Goal: Information Seeking & Learning: Learn about a topic

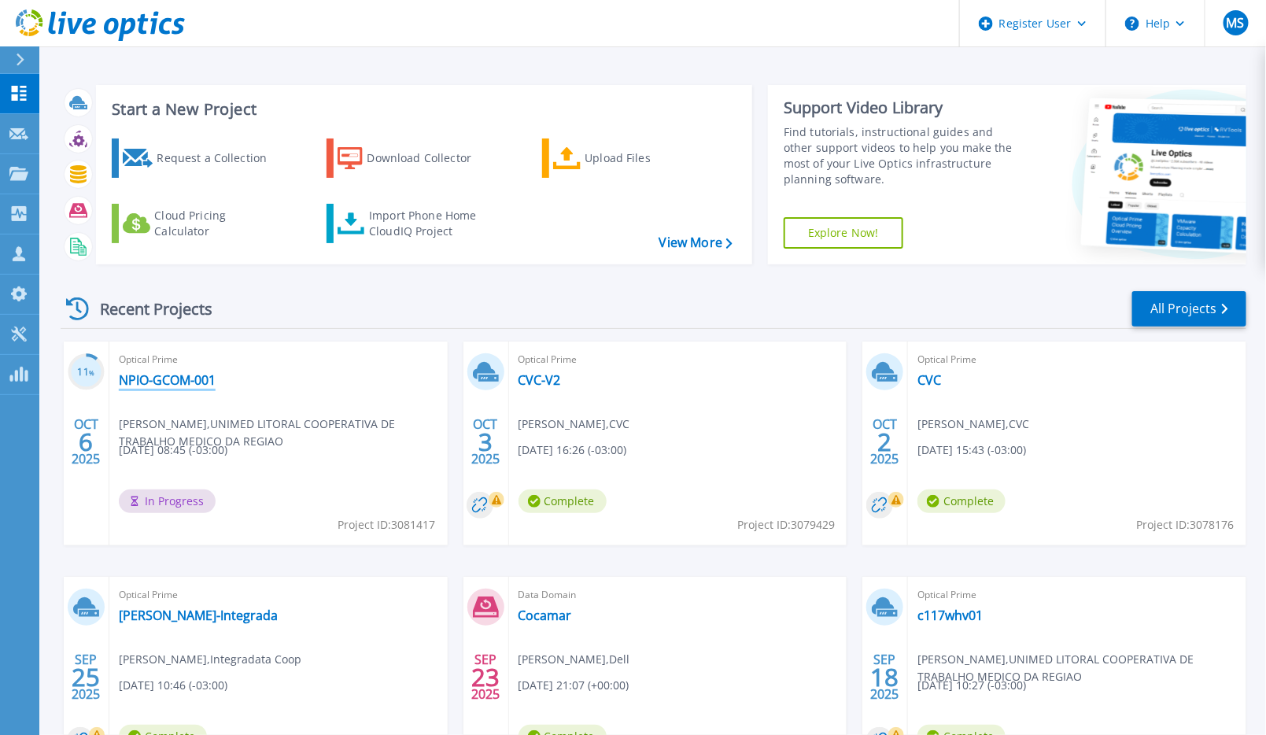
click at [188, 385] on link "NPIO-GCOM-001" at bounding box center [167, 380] width 97 height 16
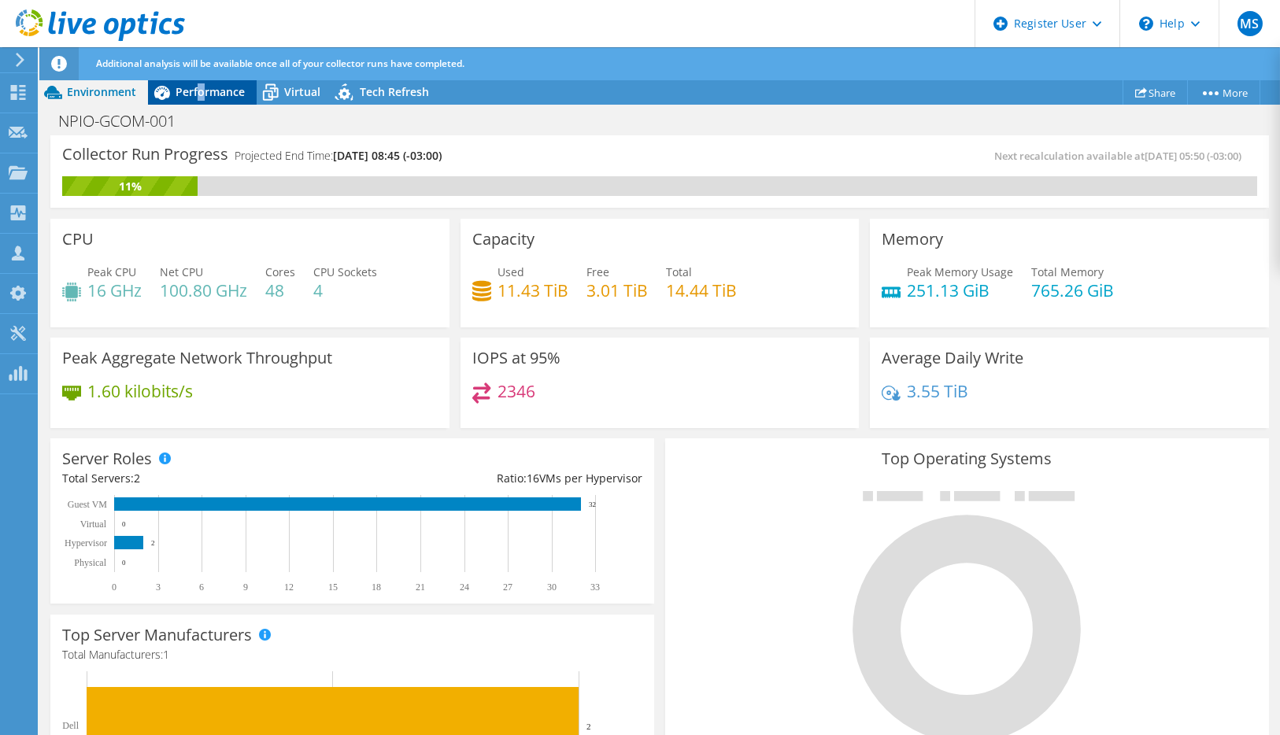
click at [201, 94] on span "Performance" at bounding box center [209, 91] width 69 height 15
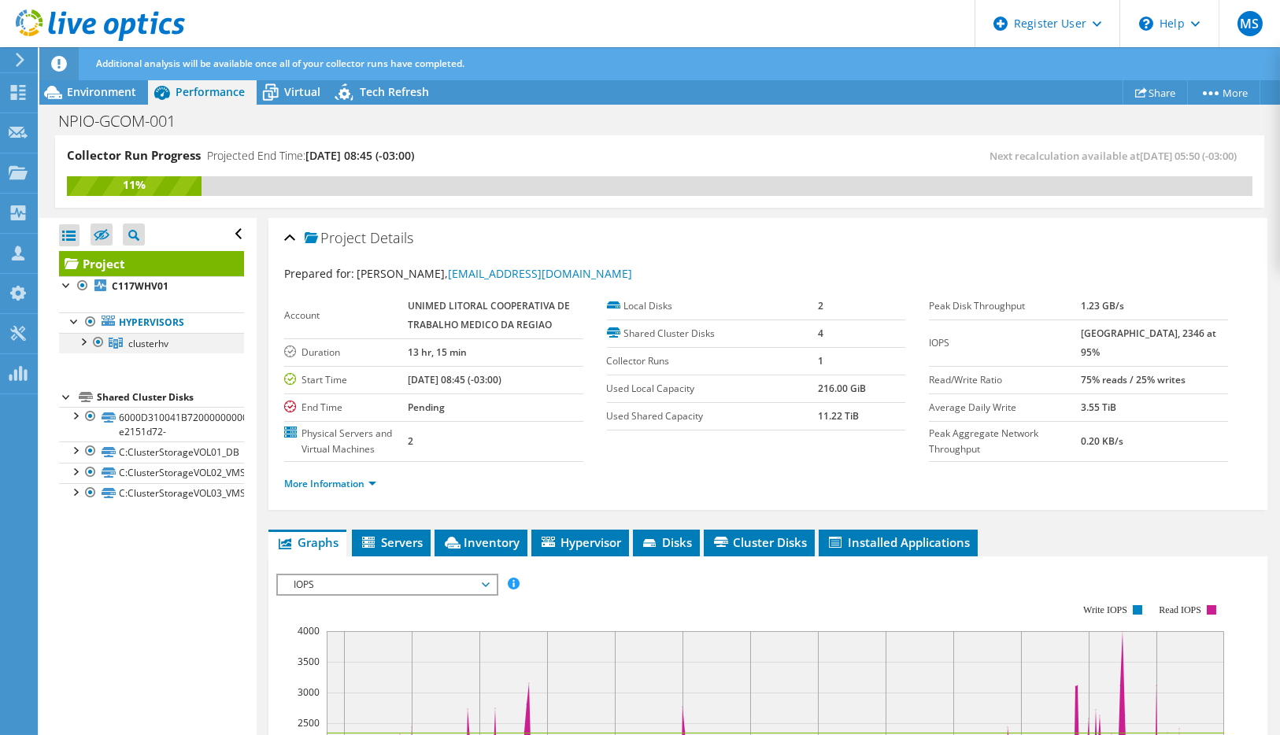
click at [87, 341] on div at bounding box center [83, 341] width 16 height 16
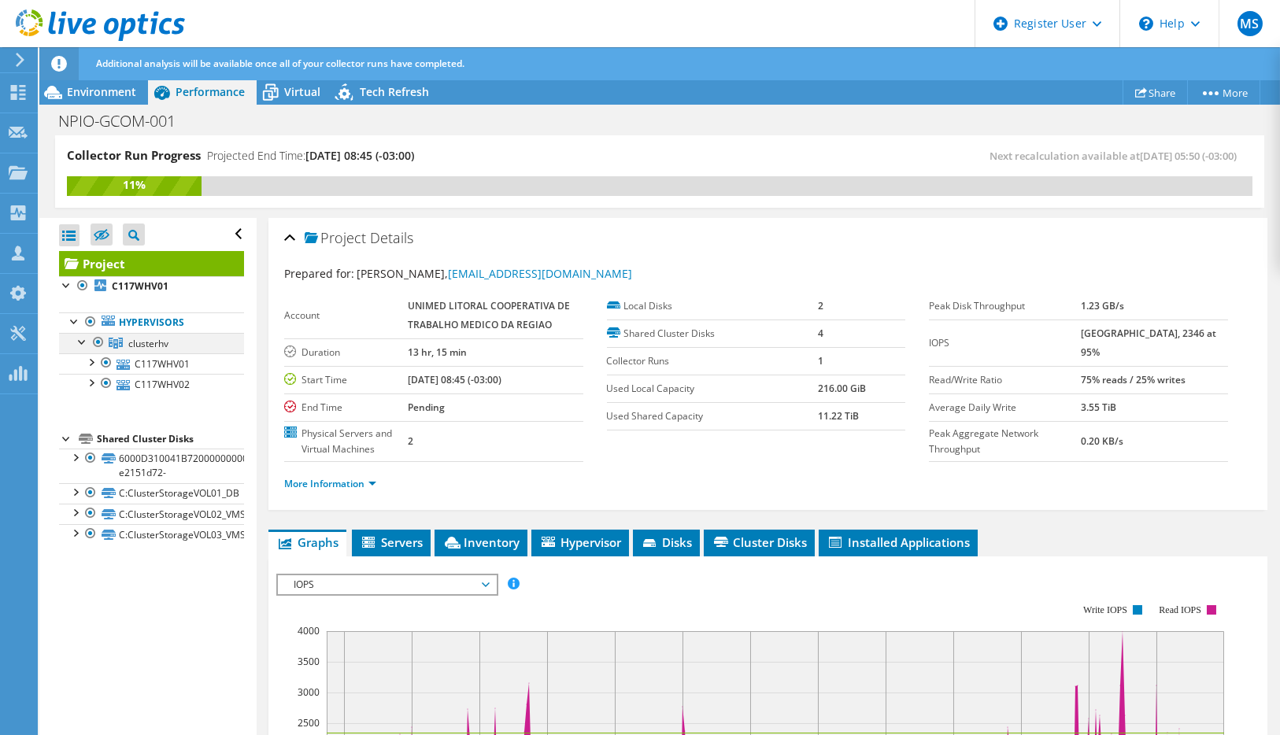
click at [87, 341] on div at bounding box center [83, 341] width 16 height 16
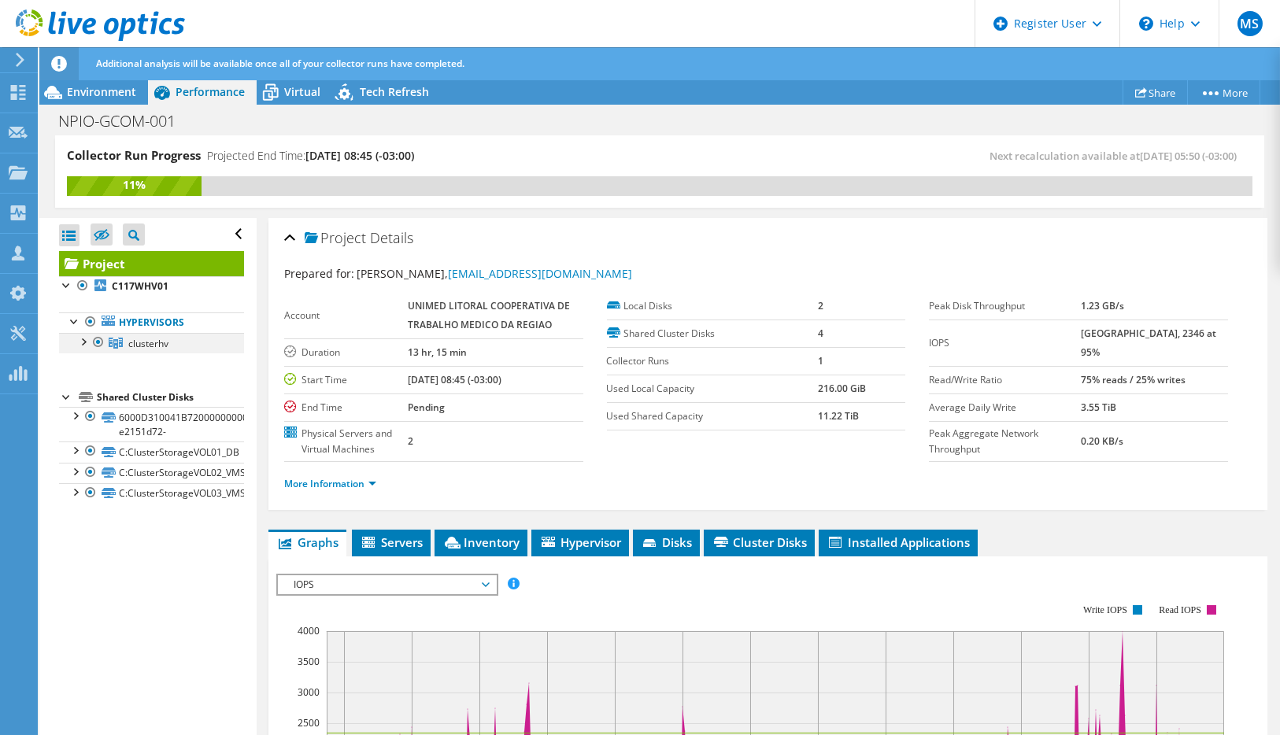
click at [84, 336] on div at bounding box center [83, 341] width 16 height 16
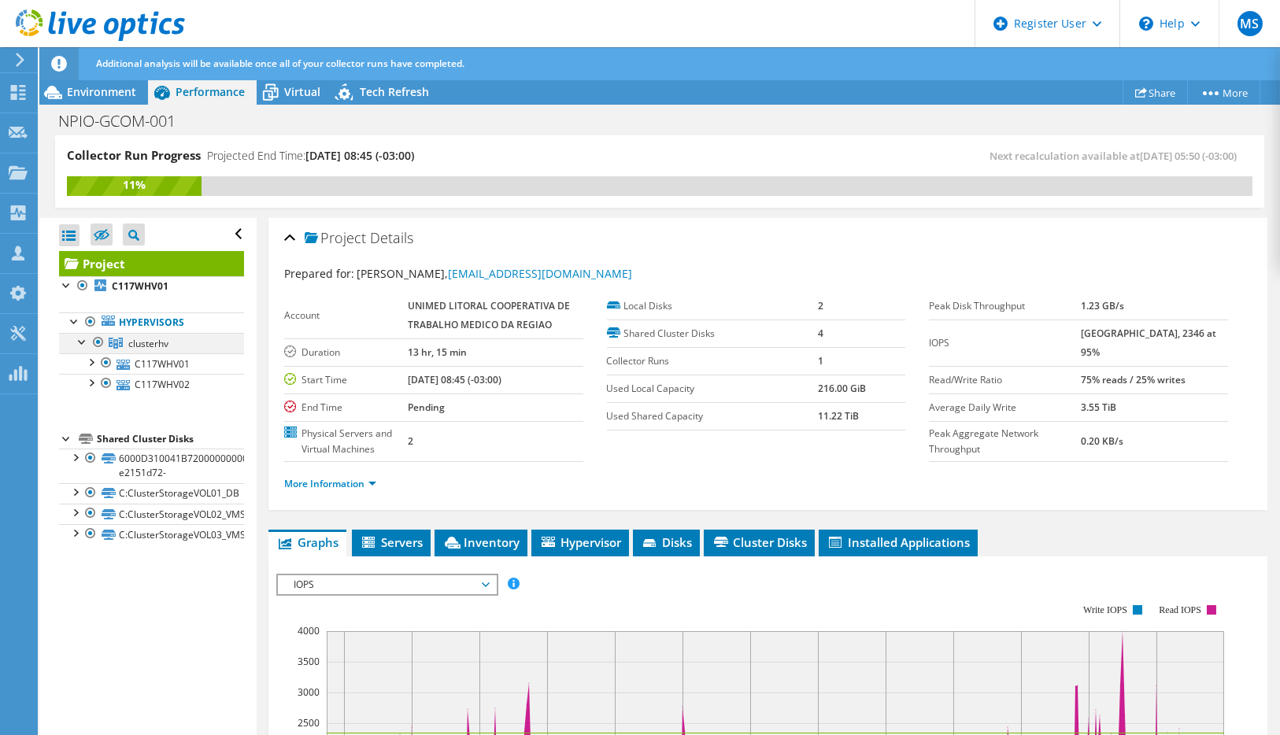
click at [84, 336] on div at bounding box center [83, 341] width 16 height 16
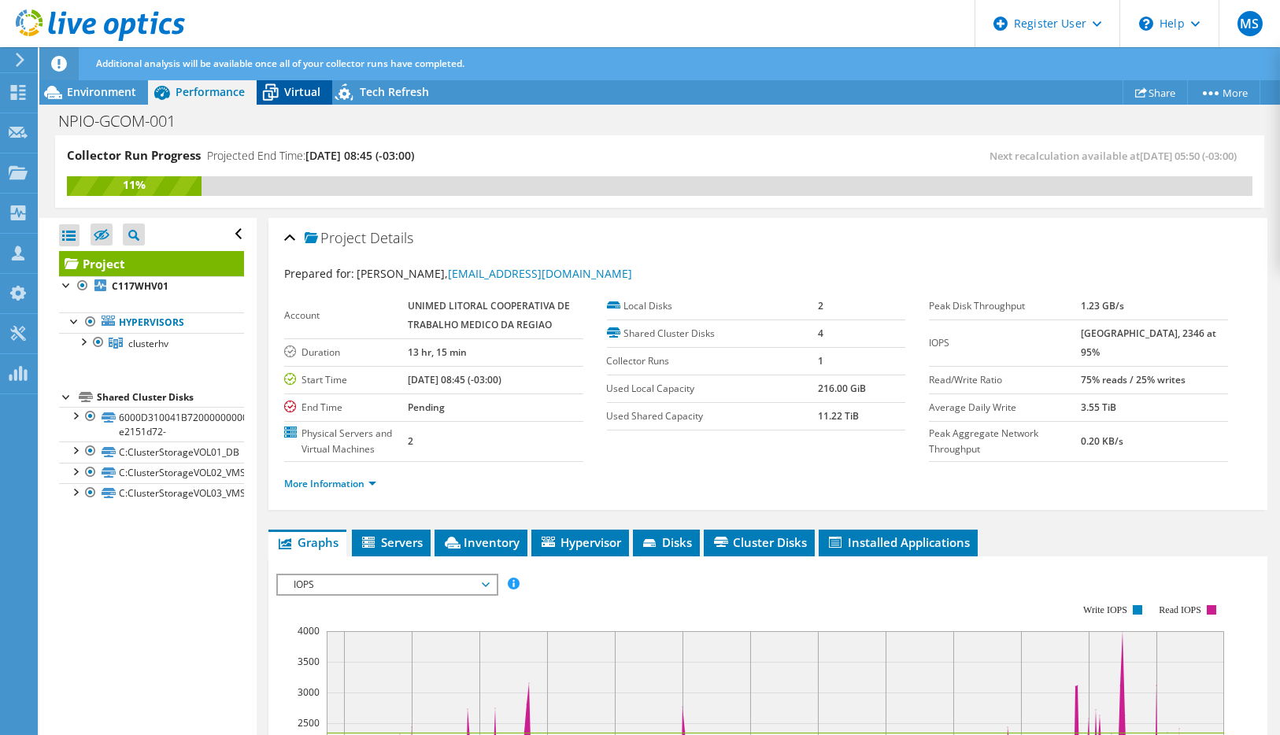
click at [296, 90] on span "Virtual" at bounding box center [302, 91] width 36 height 15
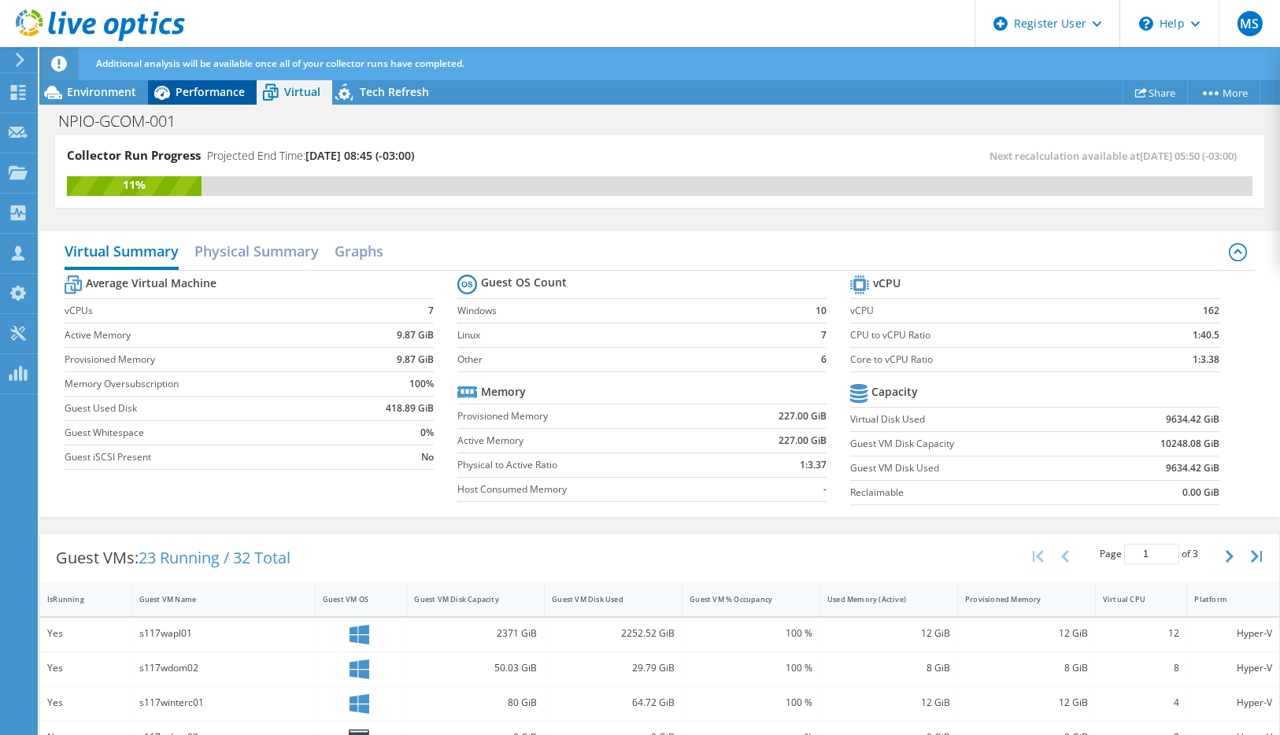
click at [212, 91] on span "Performance" at bounding box center [209, 91] width 69 height 15
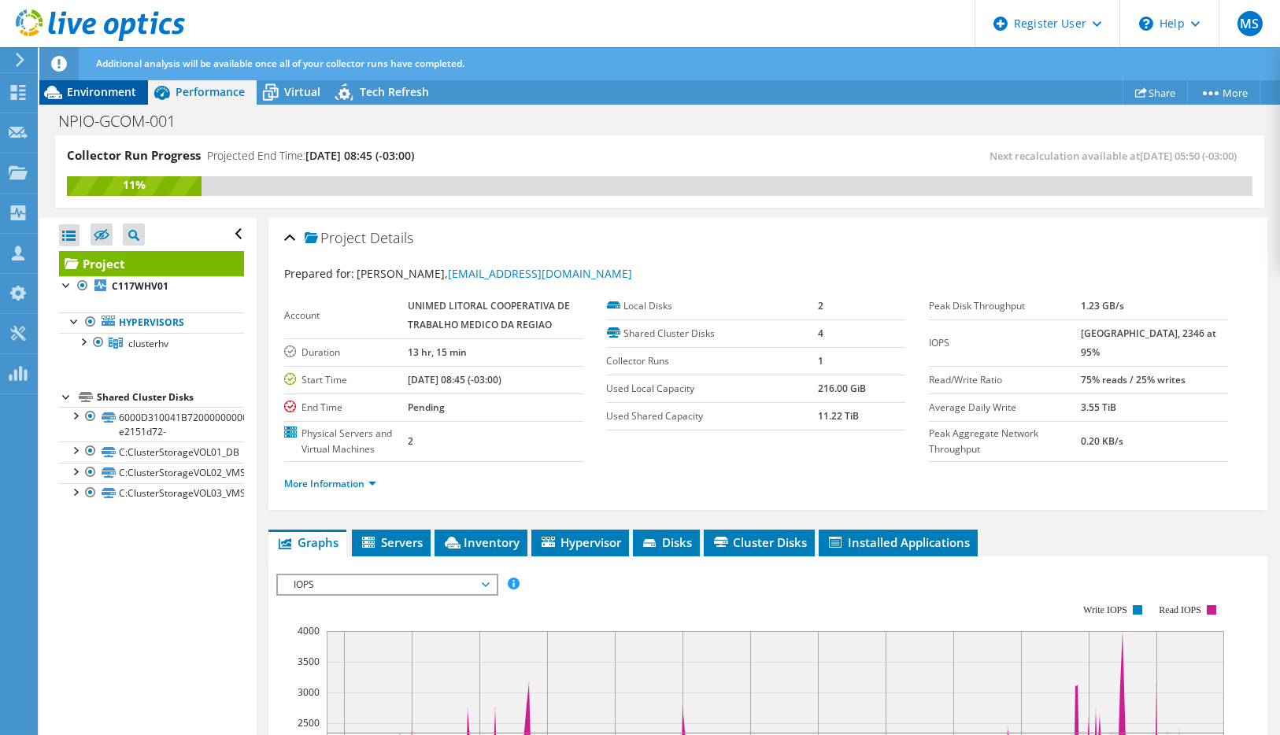
click at [117, 88] on span "Environment" at bounding box center [101, 91] width 69 height 15
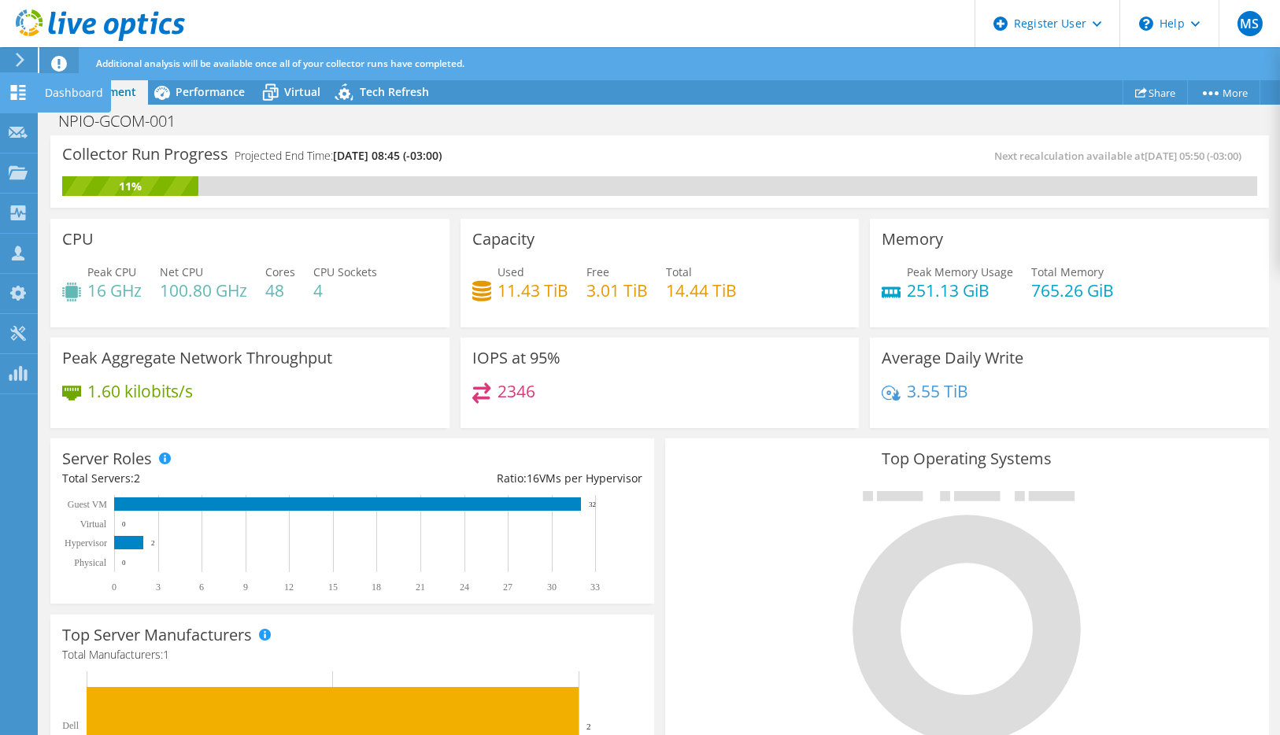
click at [23, 94] on icon at bounding box center [18, 92] width 19 height 15
click at [78, 94] on div "Dashboard" at bounding box center [74, 92] width 74 height 39
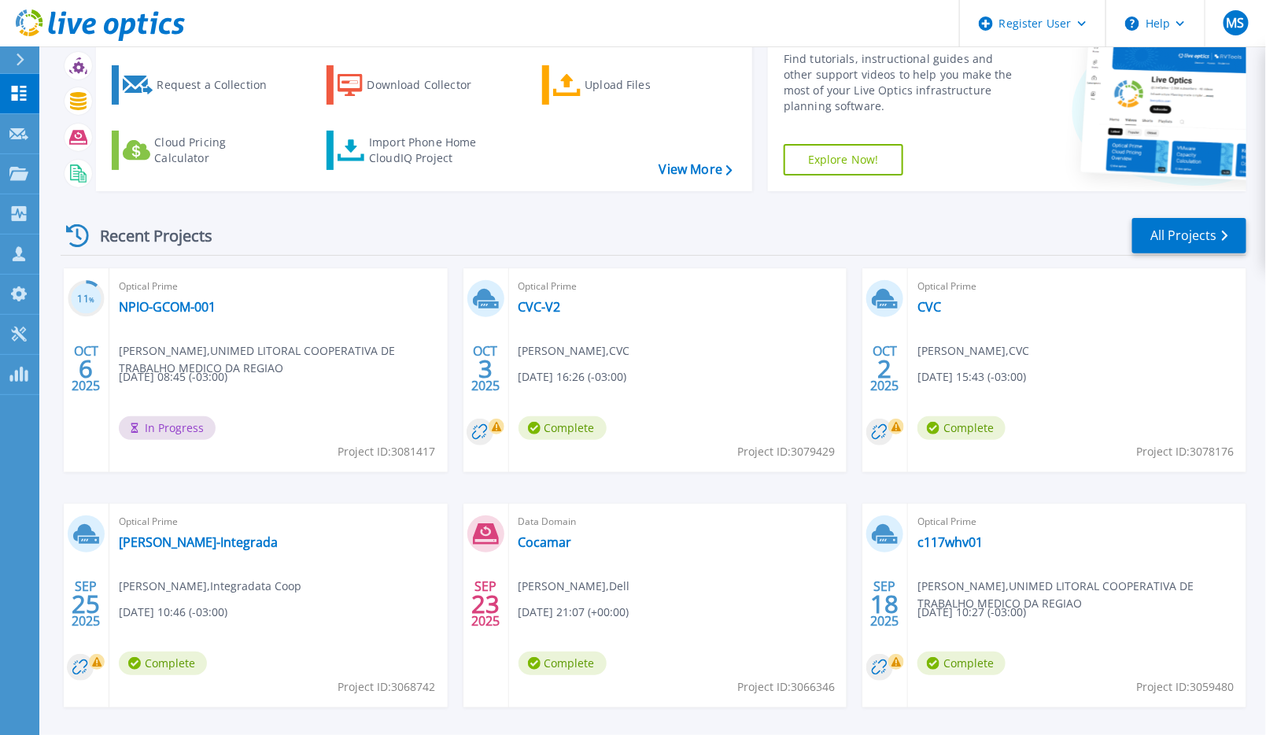
scroll to position [87, 0]
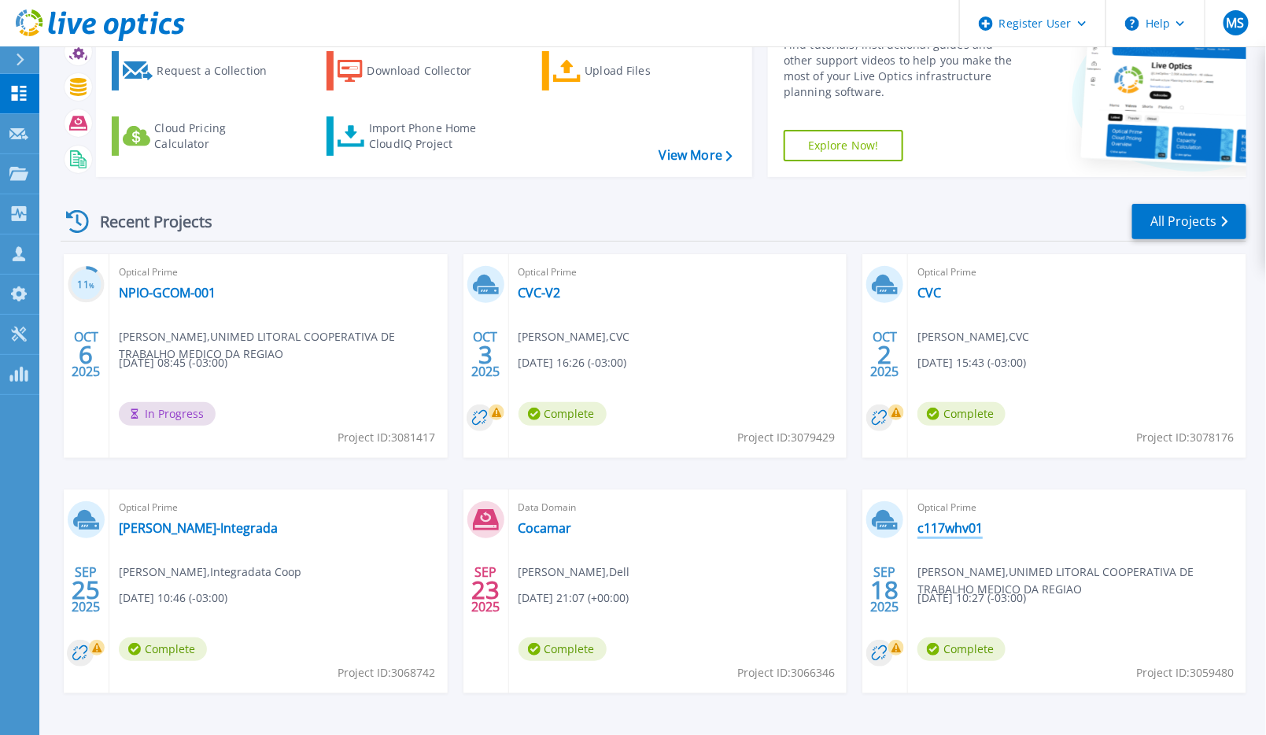
click at [962, 531] on link "c117whv01" at bounding box center [950, 528] width 65 height 16
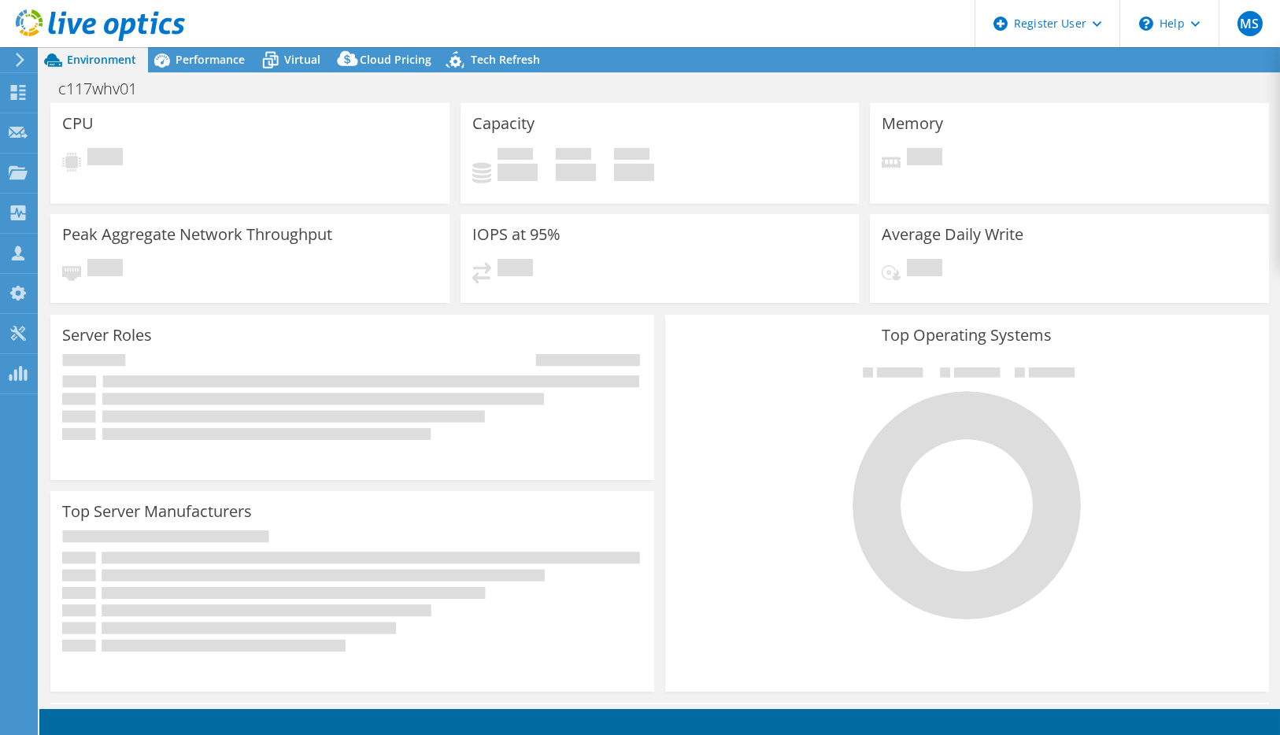
select select "USD"
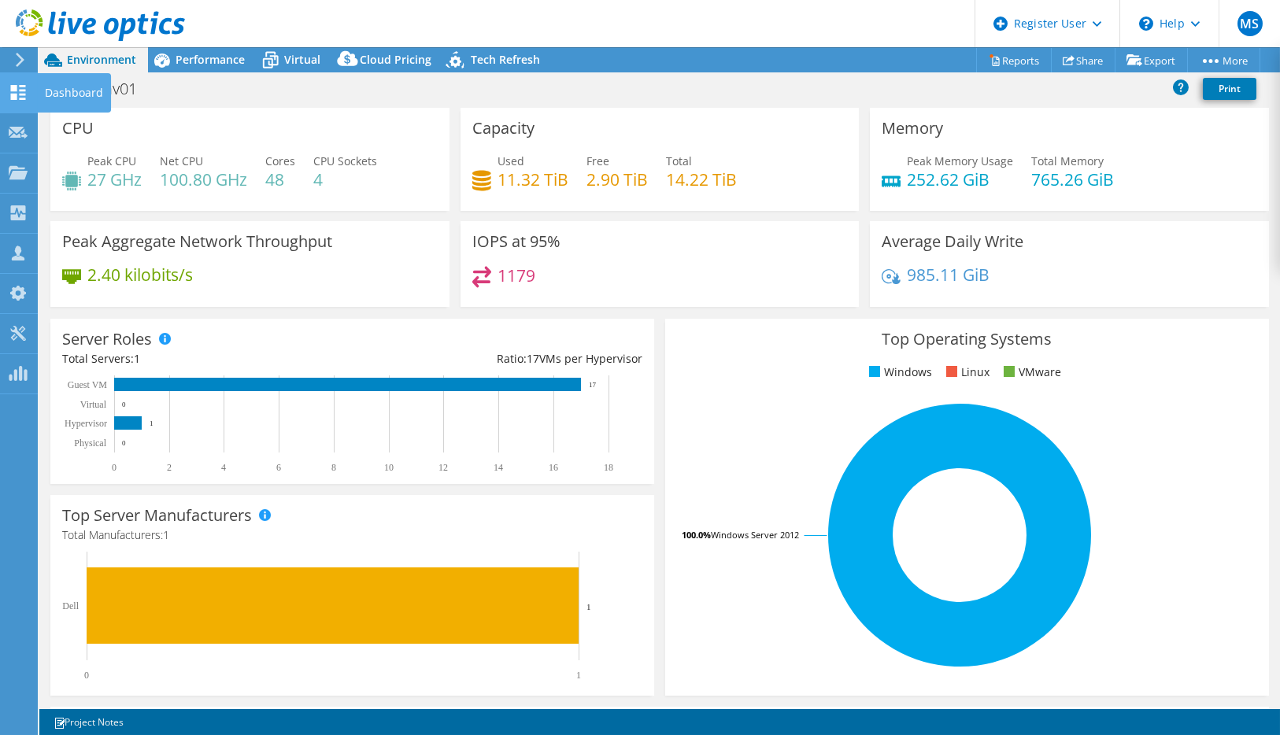
click at [63, 94] on div "Dashboard" at bounding box center [74, 92] width 74 height 39
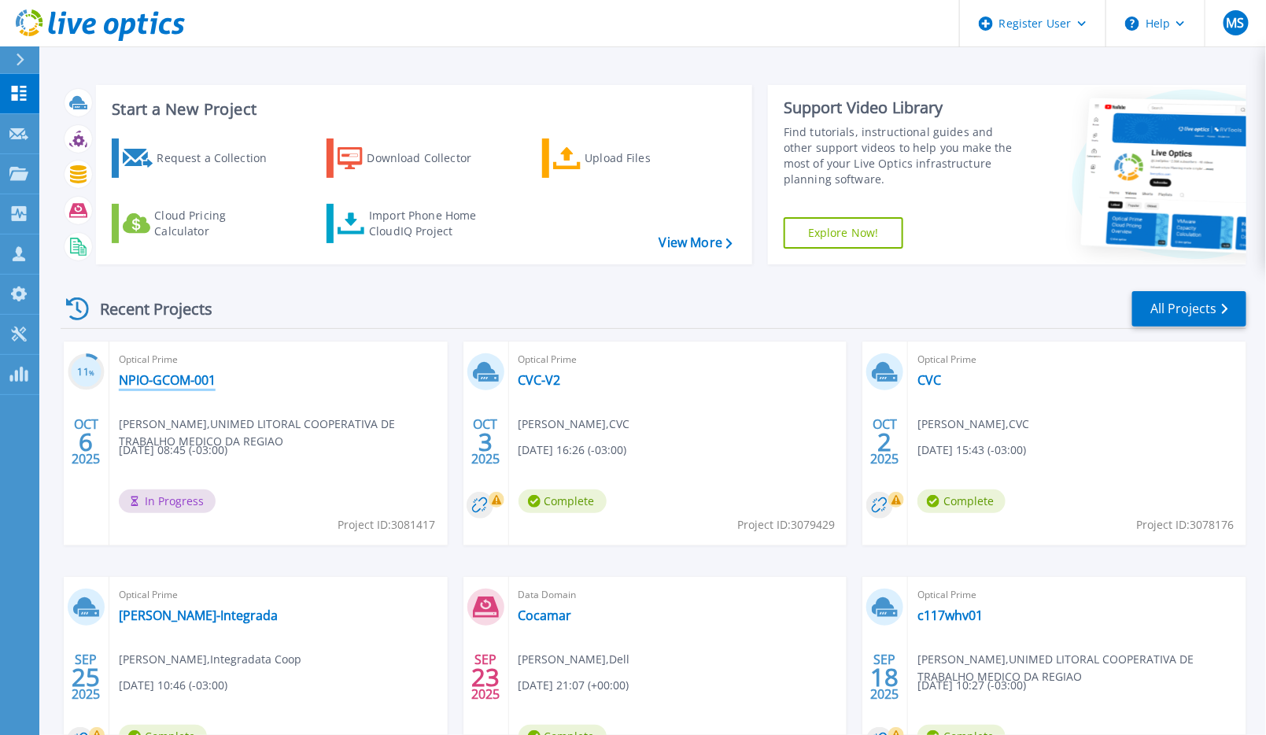
click at [171, 378] on link "NPIO-GCOM-001" at bounding box center [167, 380] width 97 height 16
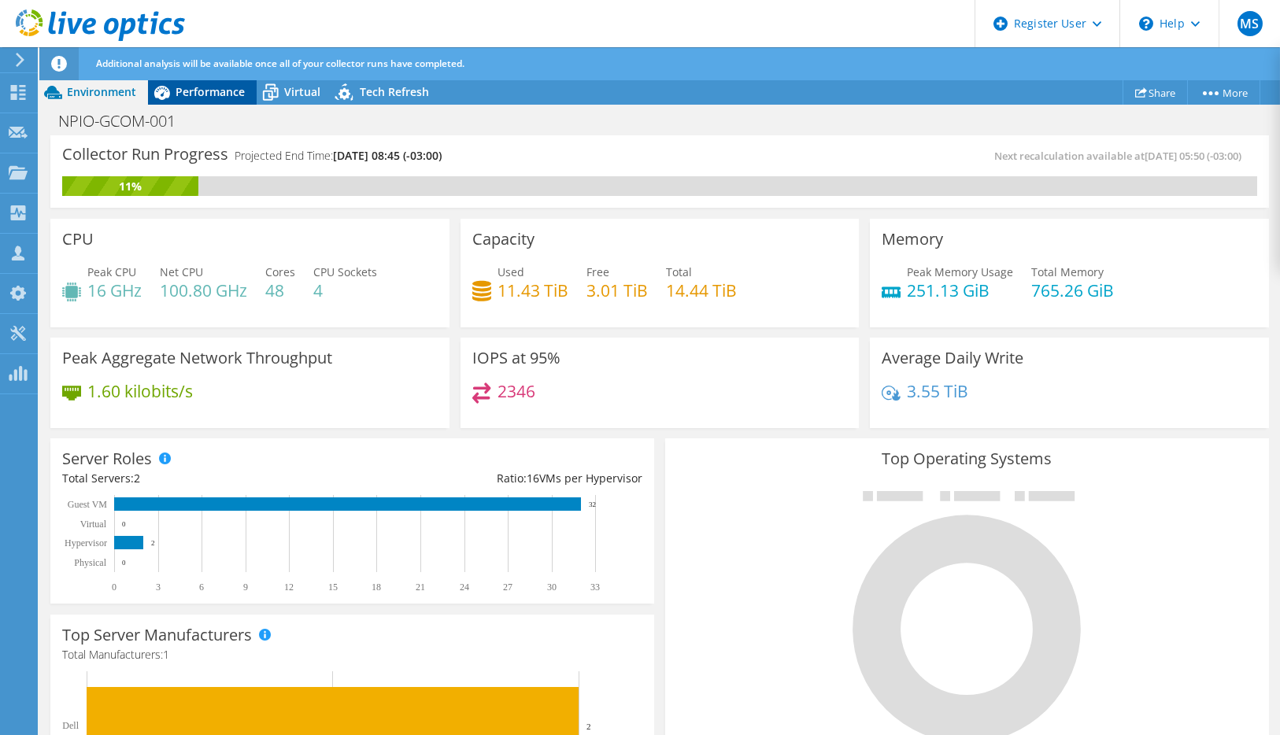
click at [205, 93] on span "Performance" at bounding box center [209, 91] width 69 height 15
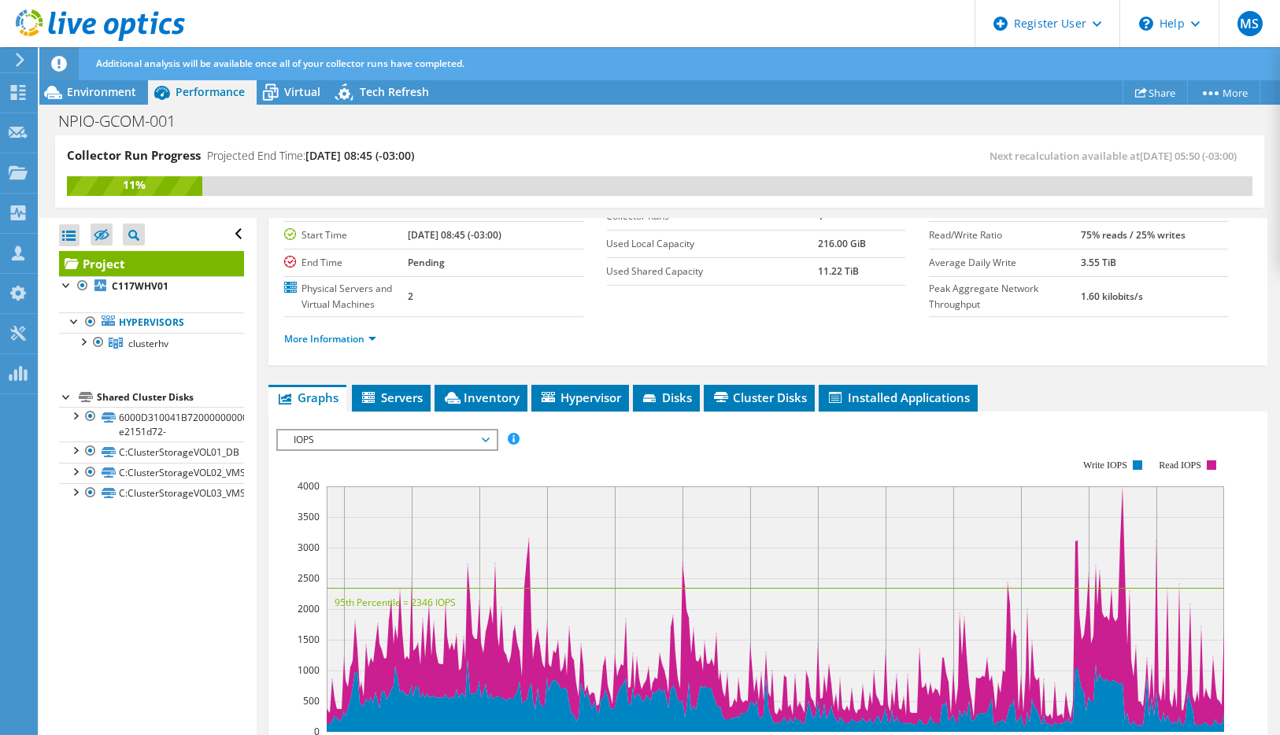
scroll to position [262, 0]
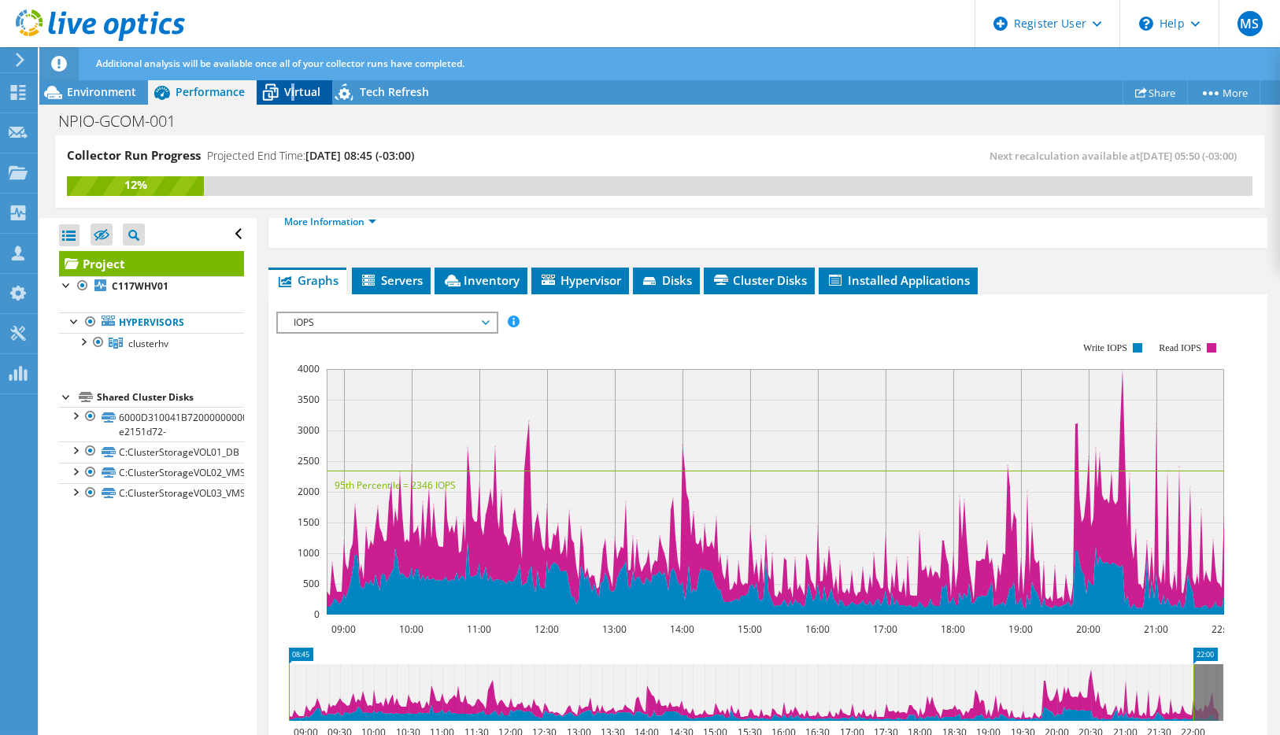
click at [292, 91] on span "Virtual" at bounding box center [302, 91] width 36 height 15
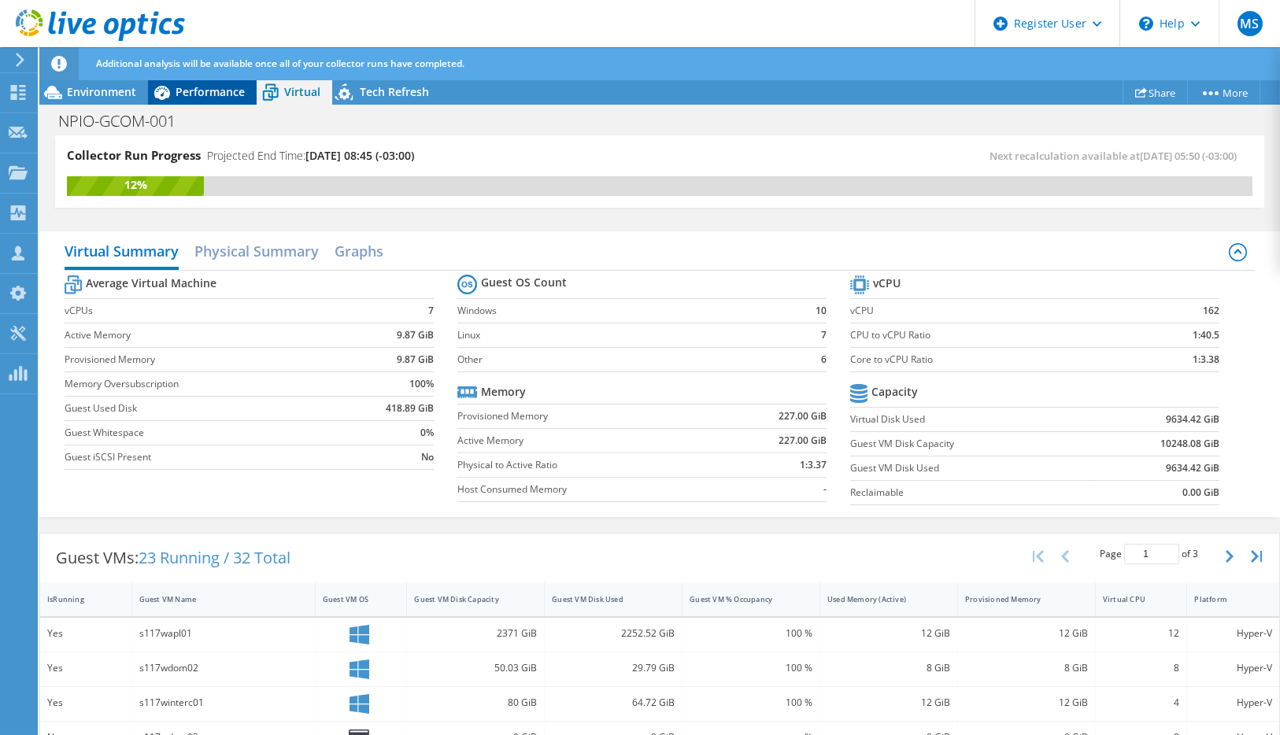
click at [208, 90] on span "Performance" at bounding box center [209, 91] width 69 height 15
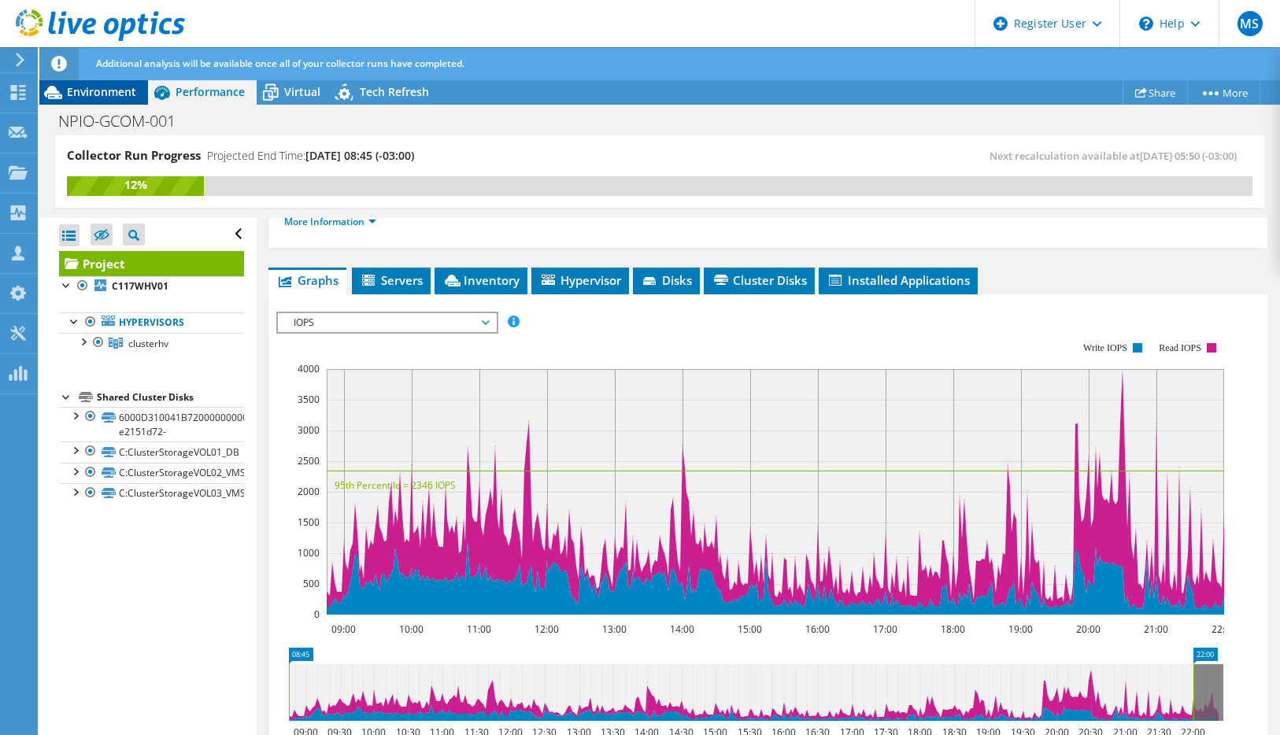
click at [109, 96] on span "Environment" at bounding box center [101, 91] width 69 height 15
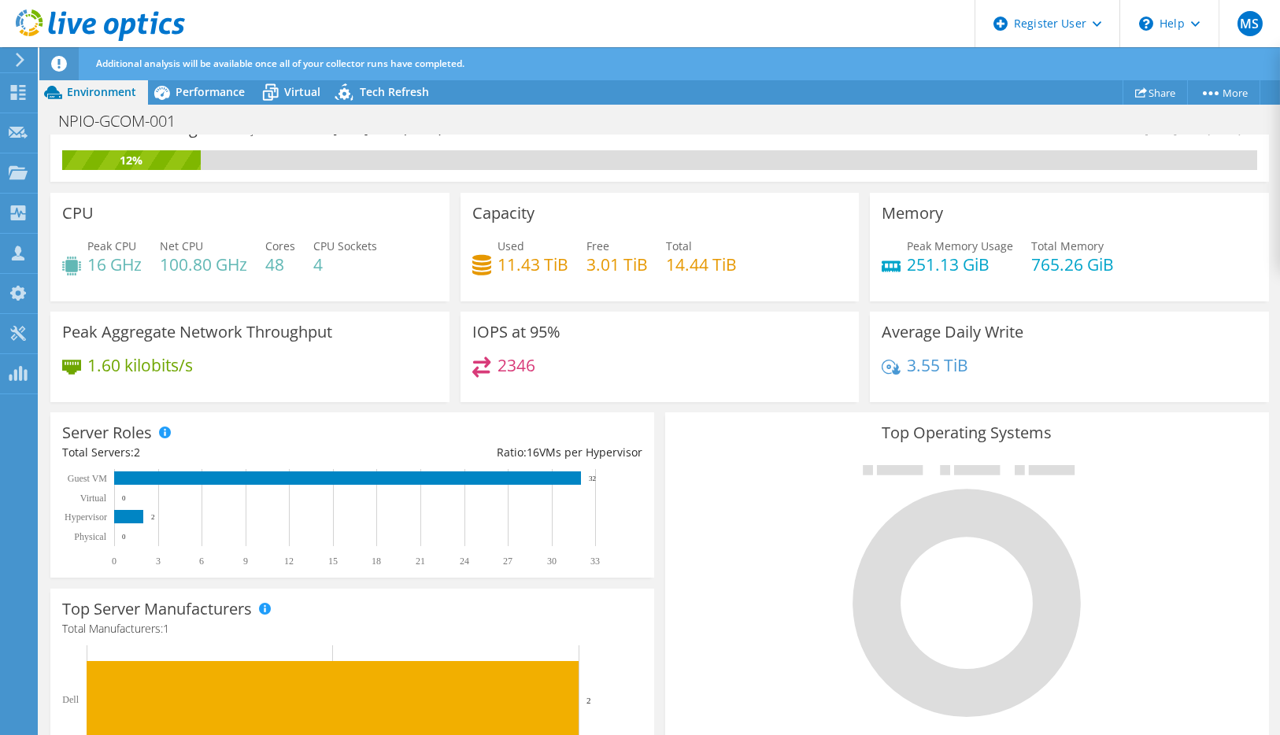
scroll to position [0, 0]
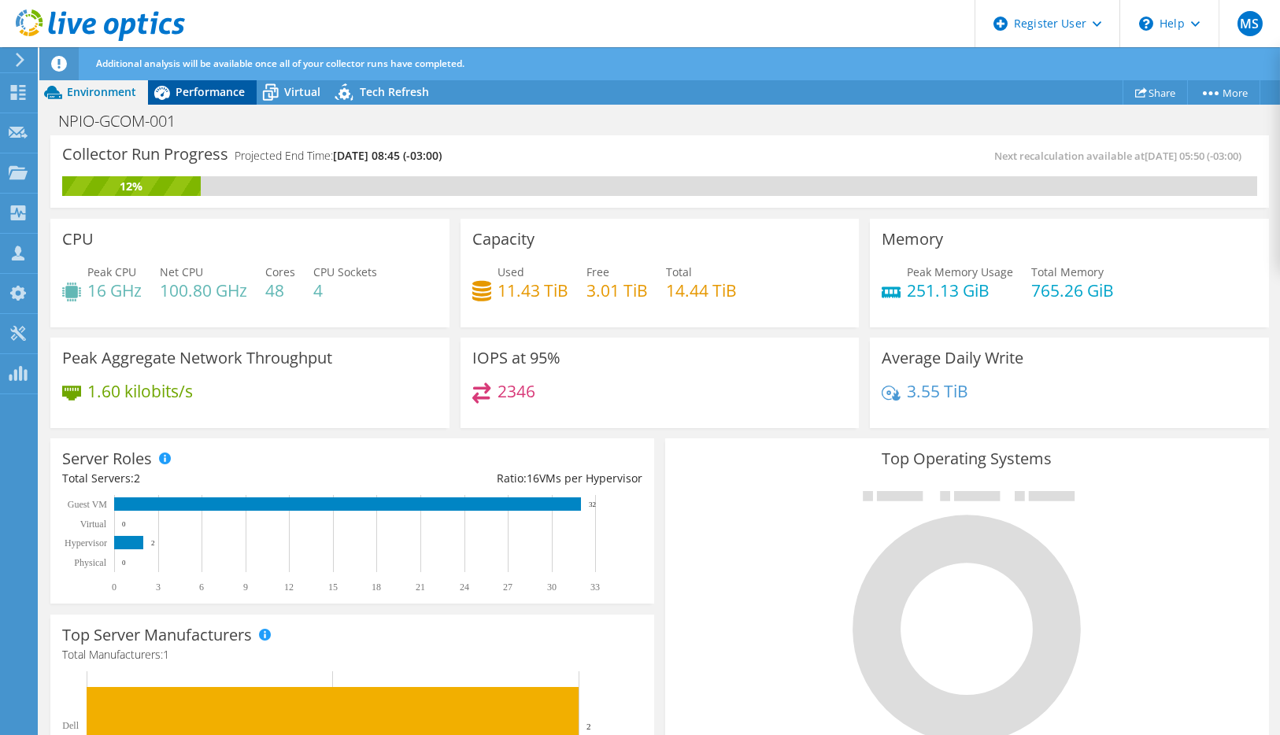
click at [210, 91] on span "Performance" at bounding box center [209, 91] width 69 height 15
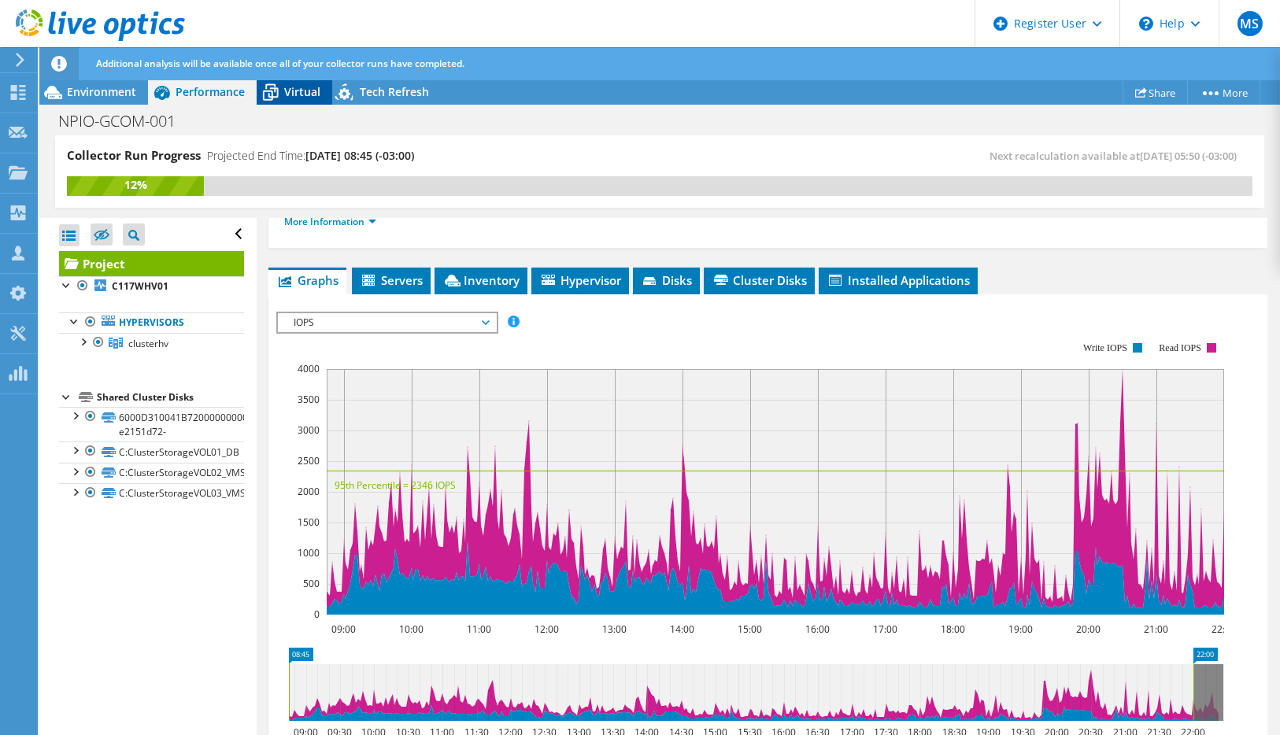
drag, startPoint x: 297, startPoint y: 87, endPoint x: 299, endPoint y: 100, distance: 13.5
click at [299, 94] on span "Virtual" at bounding box center [302, 91] width 36 height 15
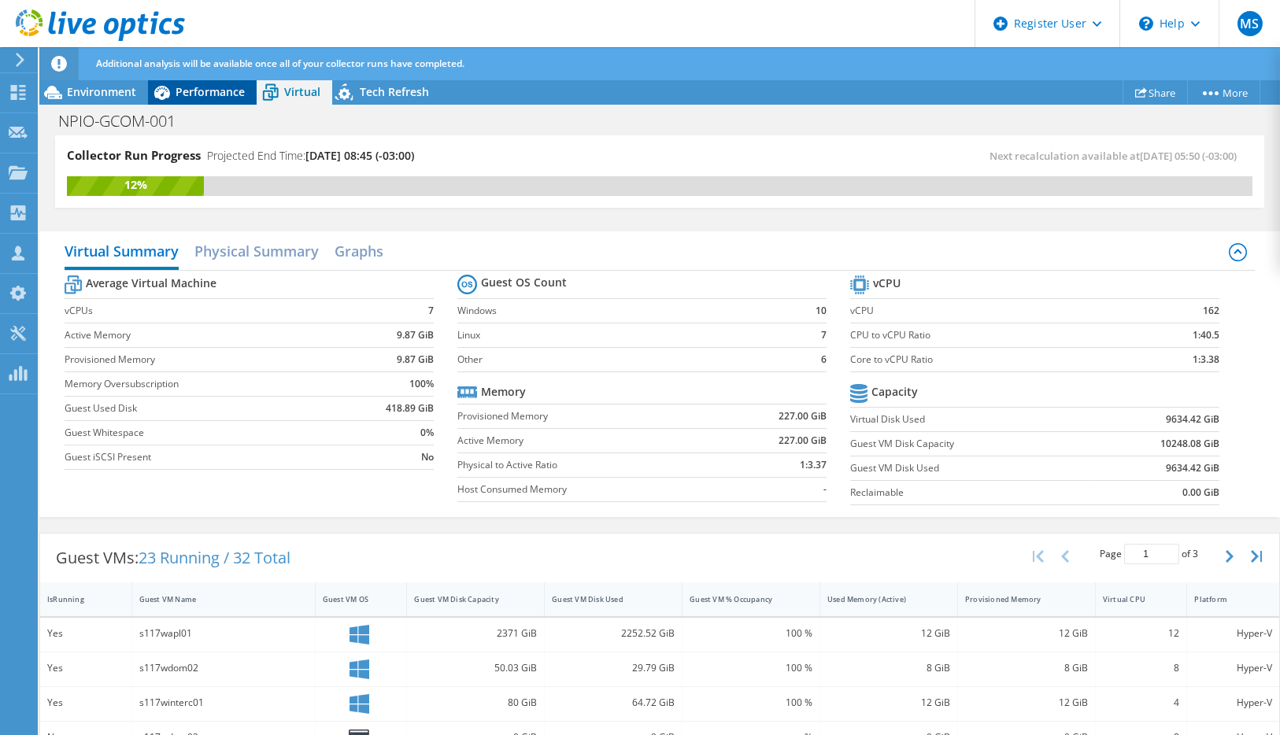
click at [209, 87] on div "Performance" at bounding box center [202, 91] width 109 height 25
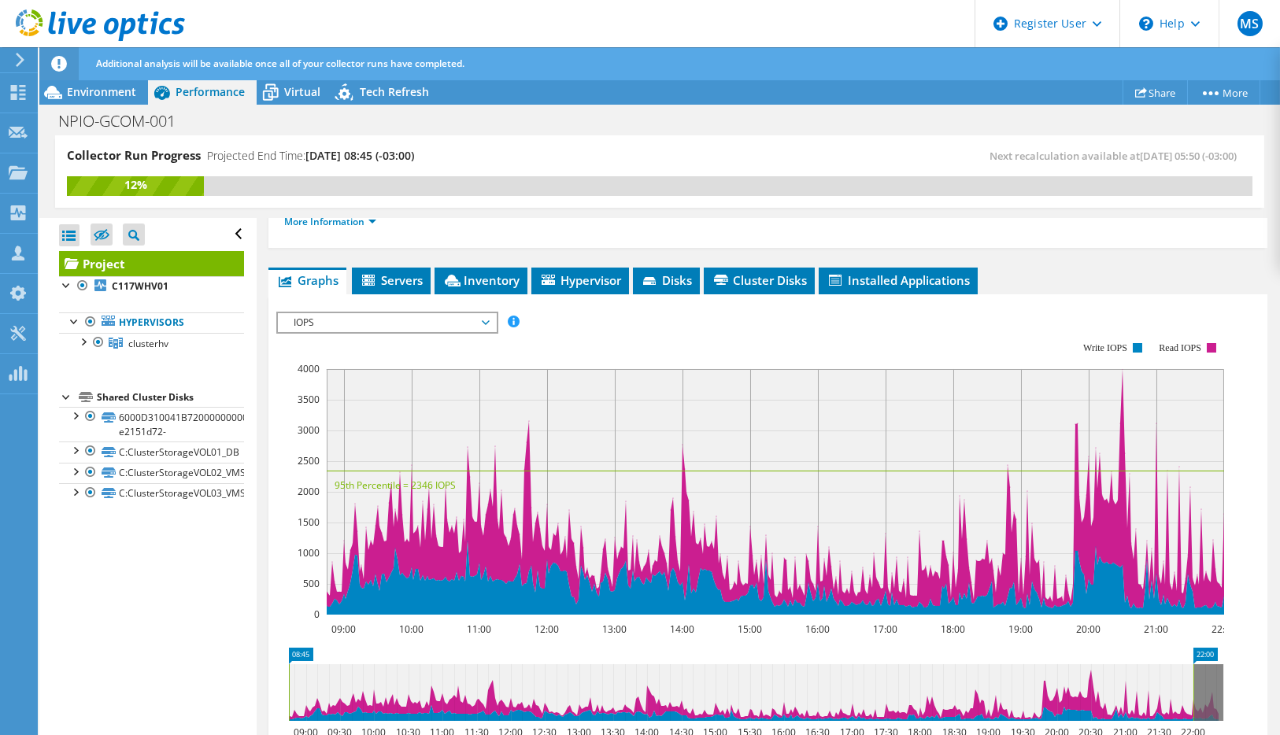
click at [503, 275] on span "Inventory" at bounding box center [480, 280] width 77 height 16
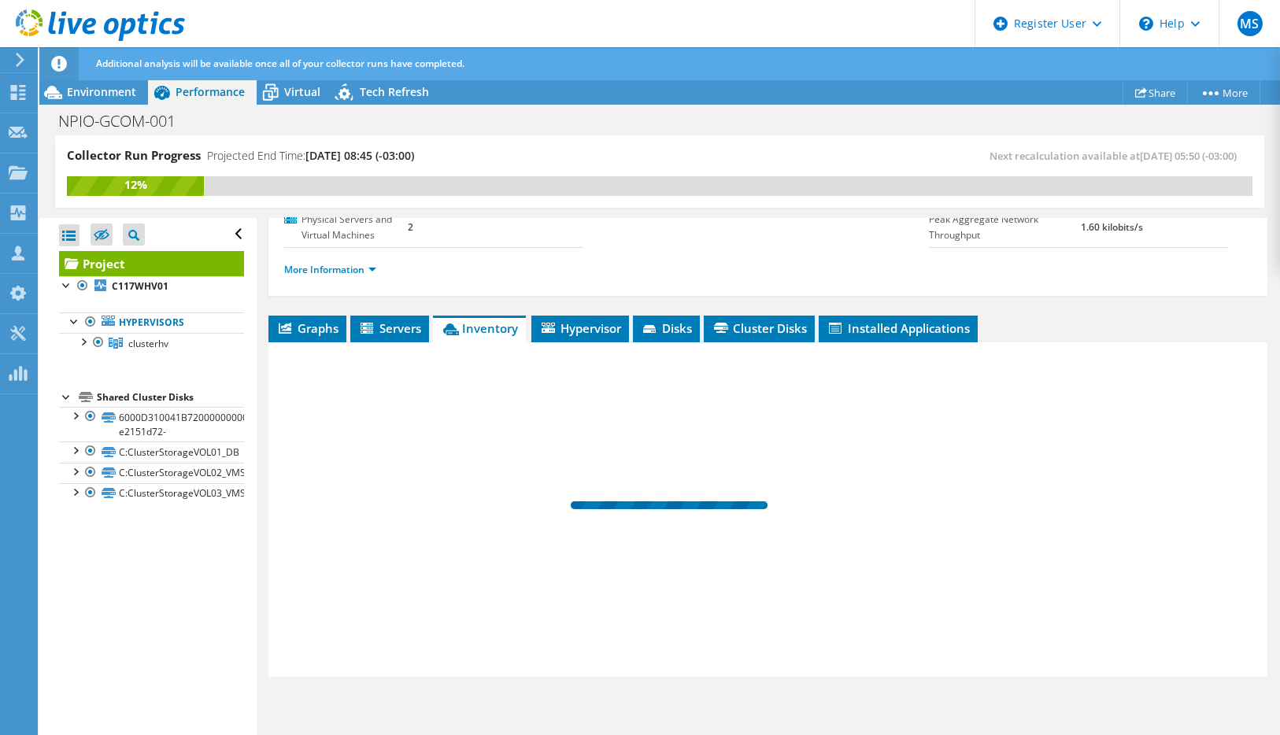
scroll to position [212, 0]
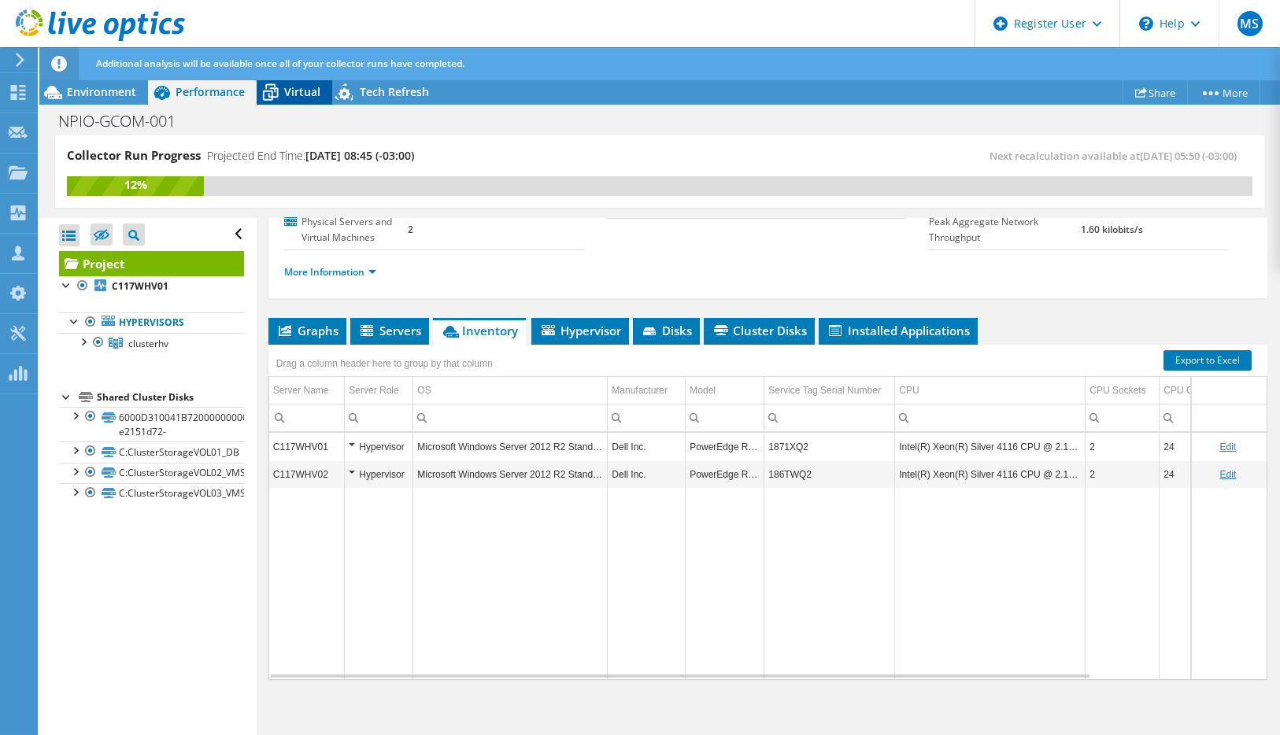
click at [290, 89] on span "Virtual" at bounding box center [302, 91] width 36 height 15
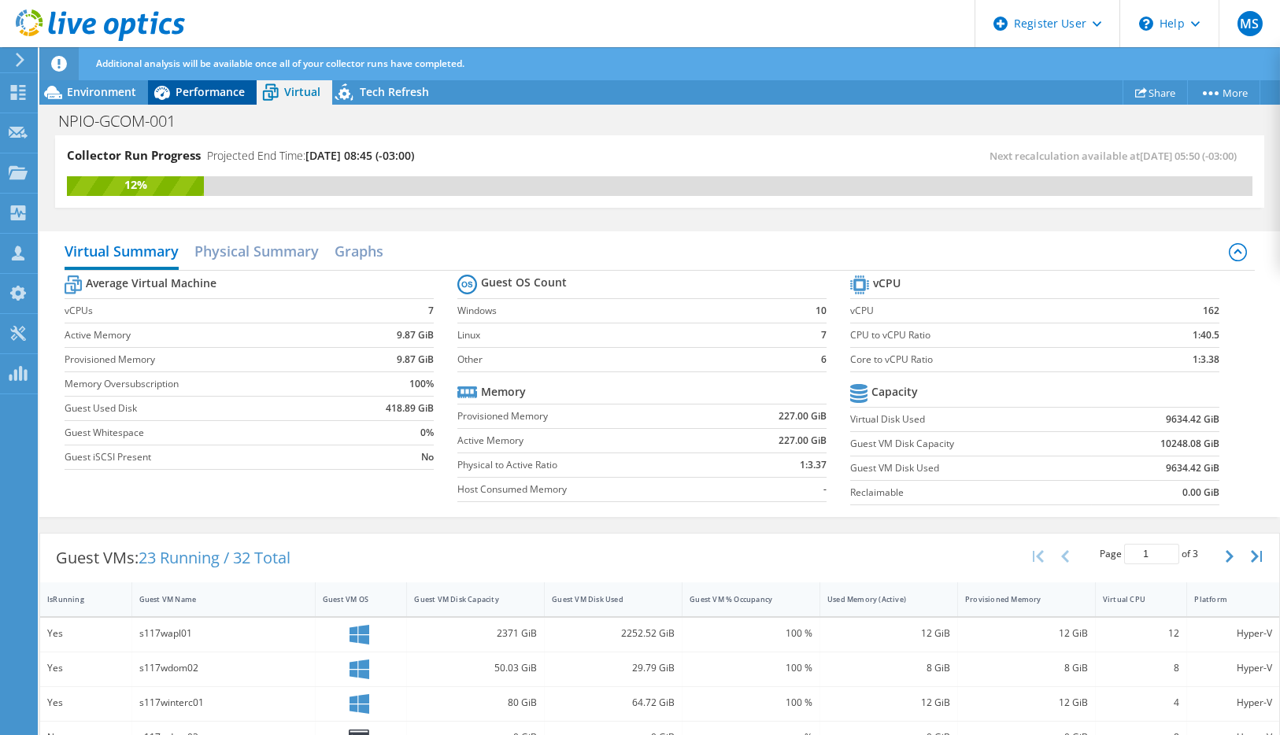
click at [209, 92] on span "Performance" at bounding box center [209, 91] width 69 height 15
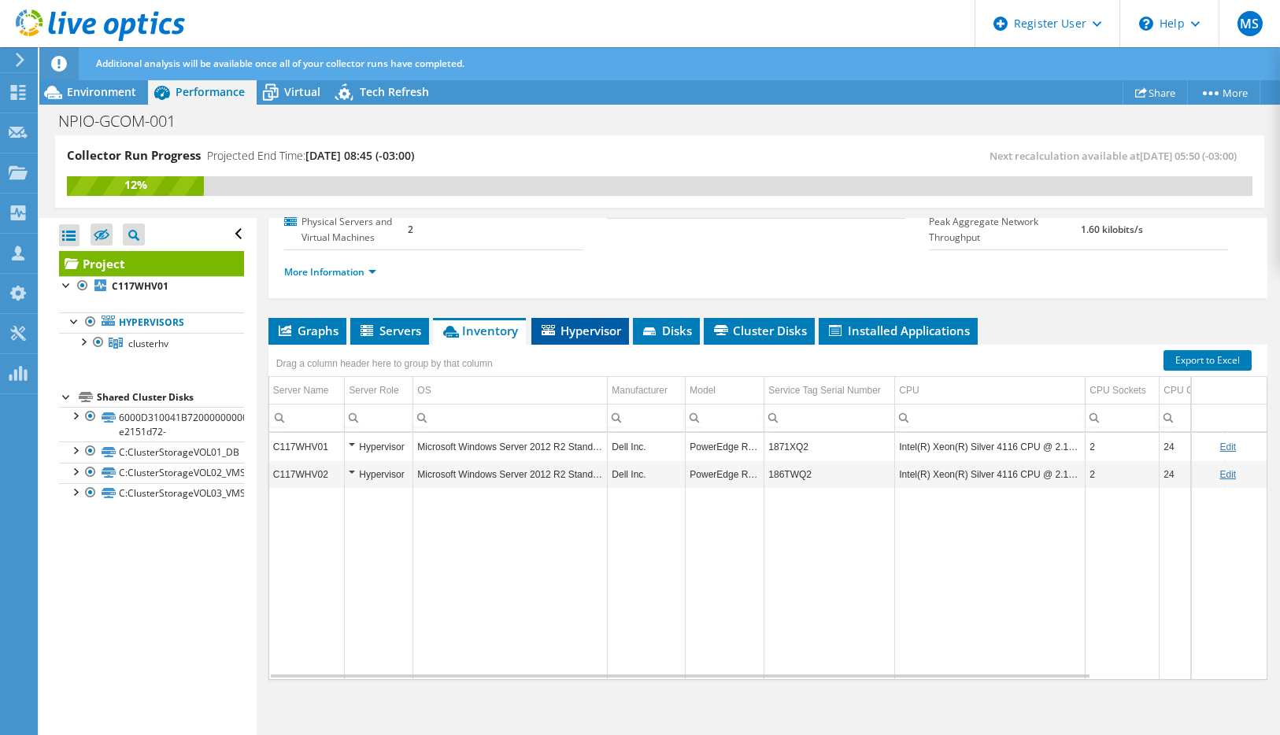
click at [591, 330] on span "Hypervisor" at bounding box center [580, 331] width 82 height 16
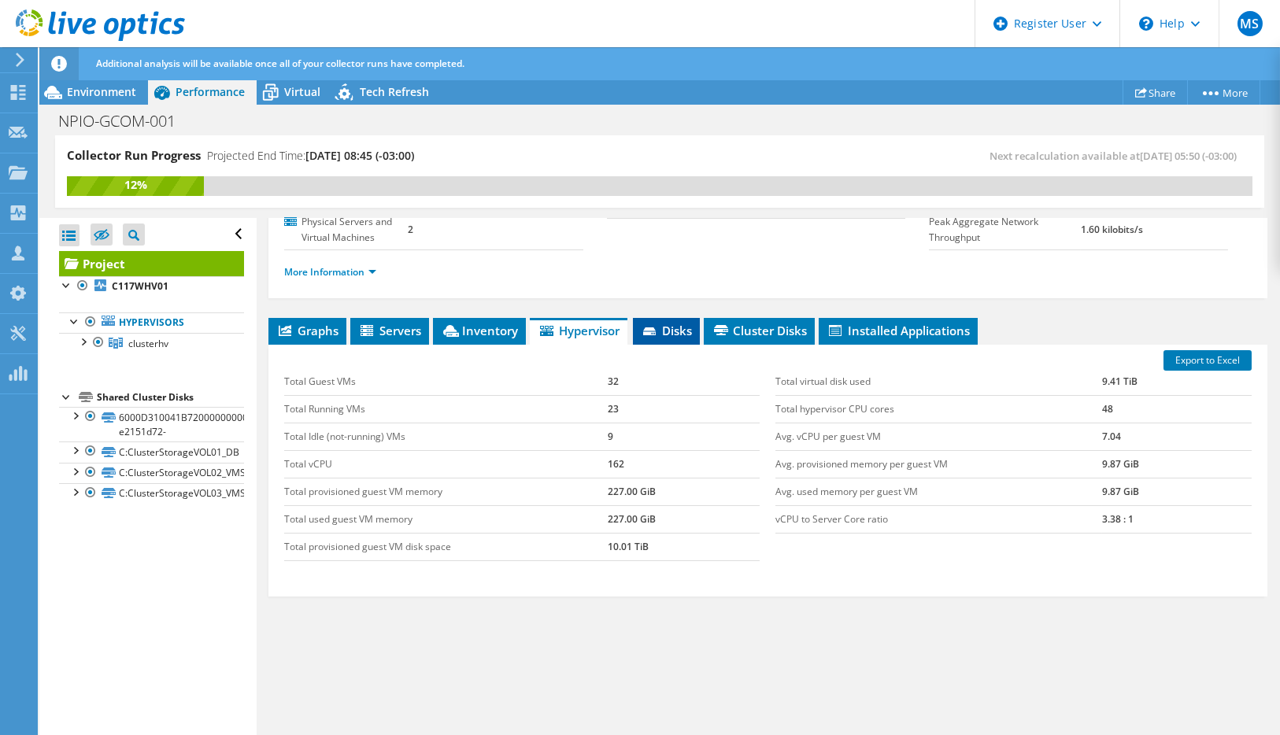
click at [688, 331] on span "Disks" at bounding box center [666, 331] width 51 height 16
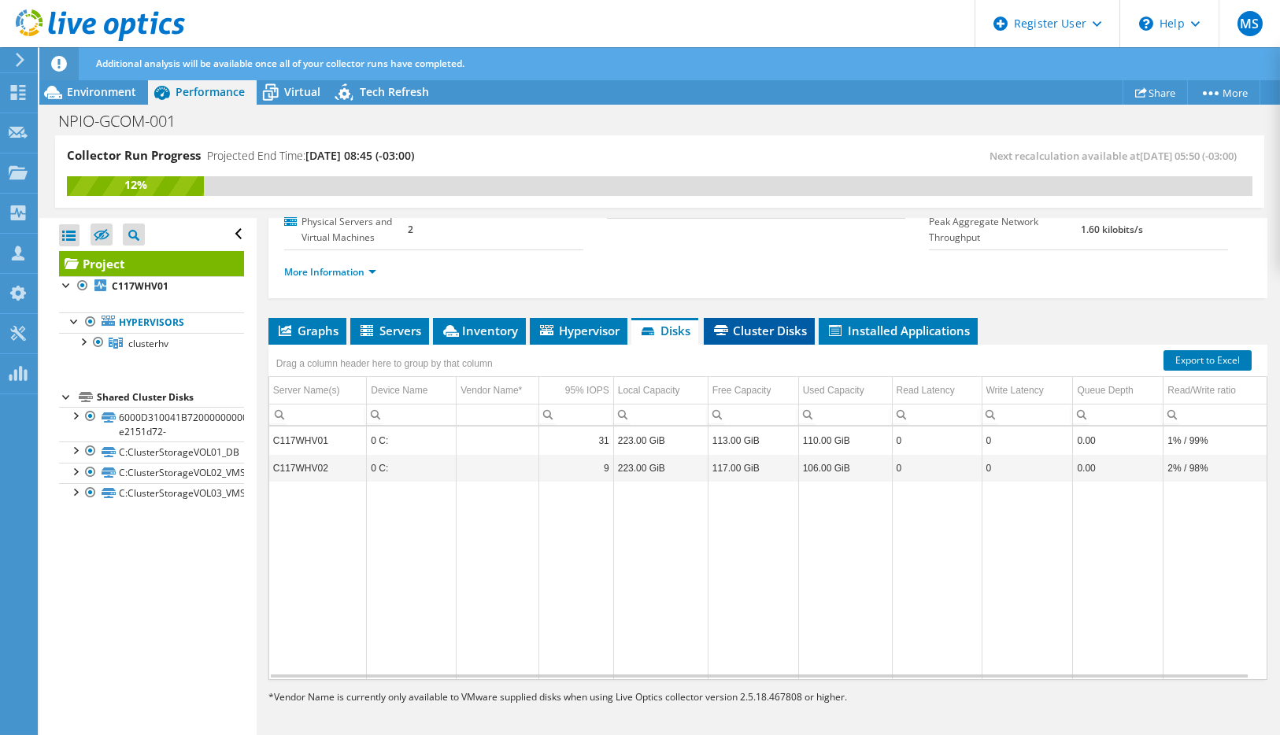
click at [780, 329] on span "Cluster Disks" at bounding box center [758, 331] width 95 height 16
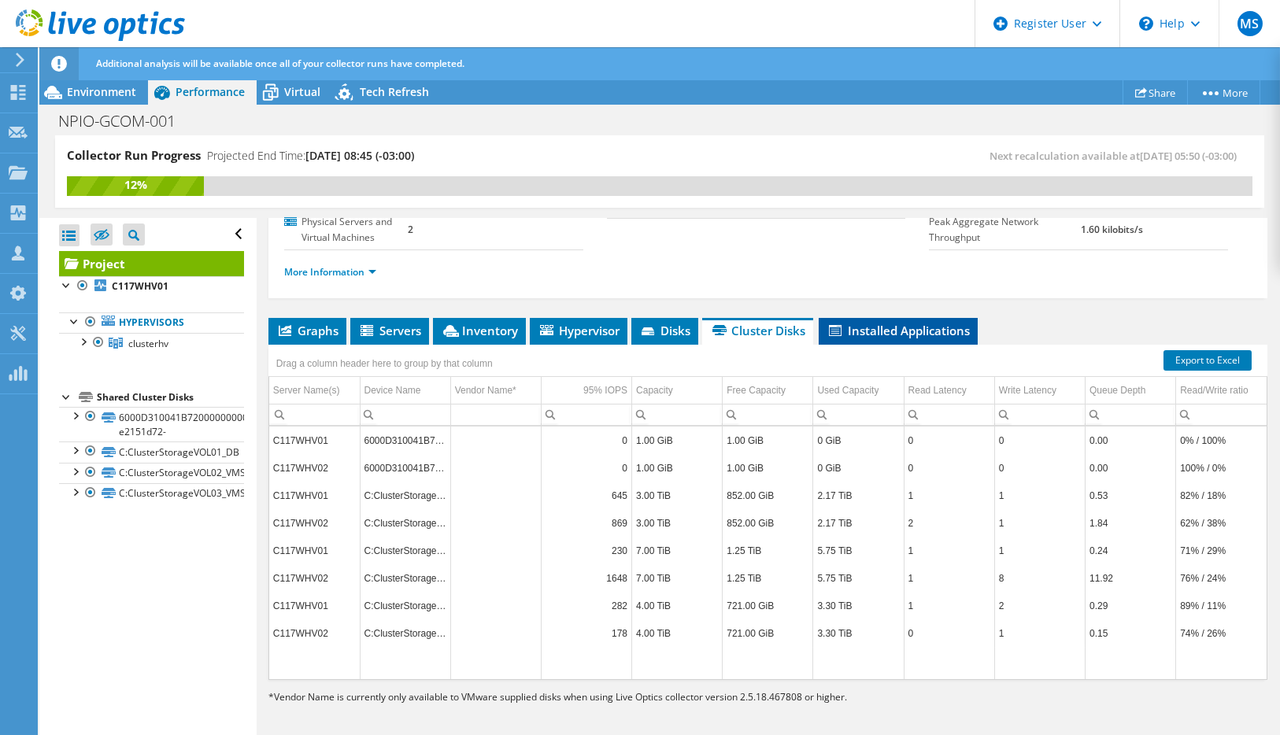
click at [909, 331] on span "Installed Applications" at bounding box center [897, 331] width 143 height 16
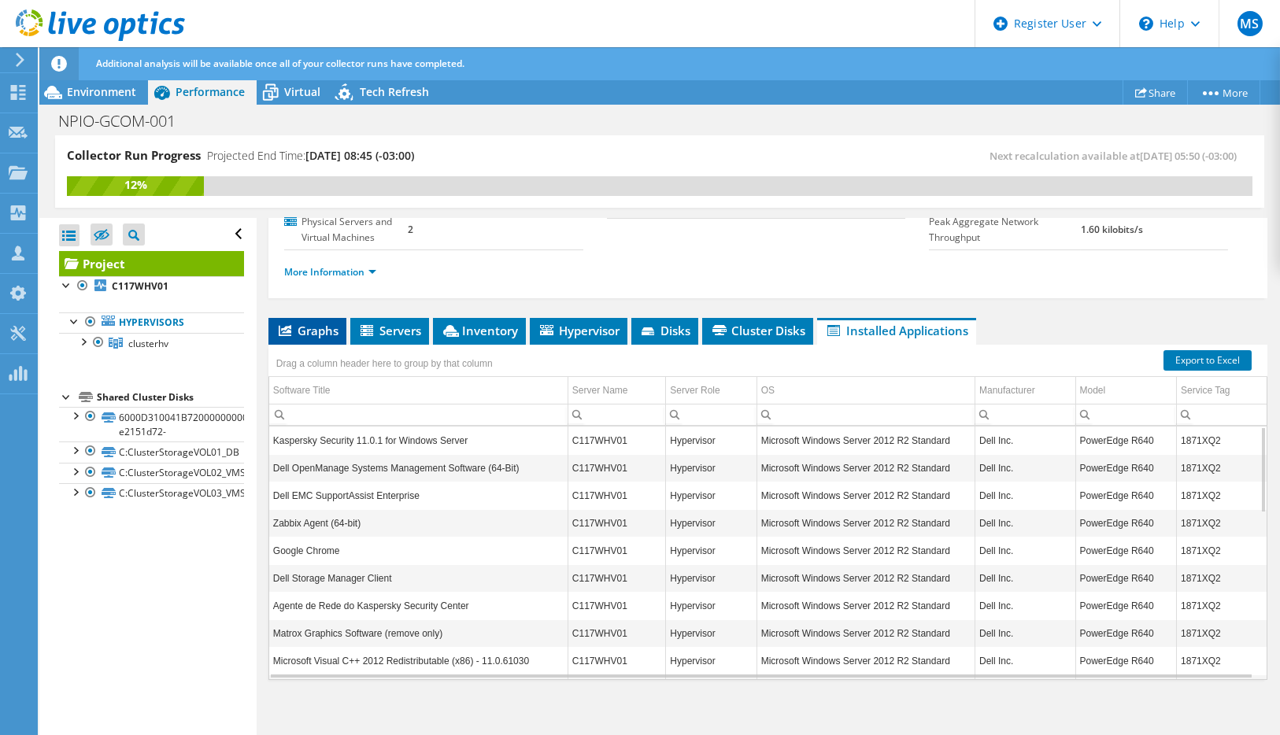
click at [329, 323] on span "Graphs" at bounding box center [307, 331] width 62 height 16
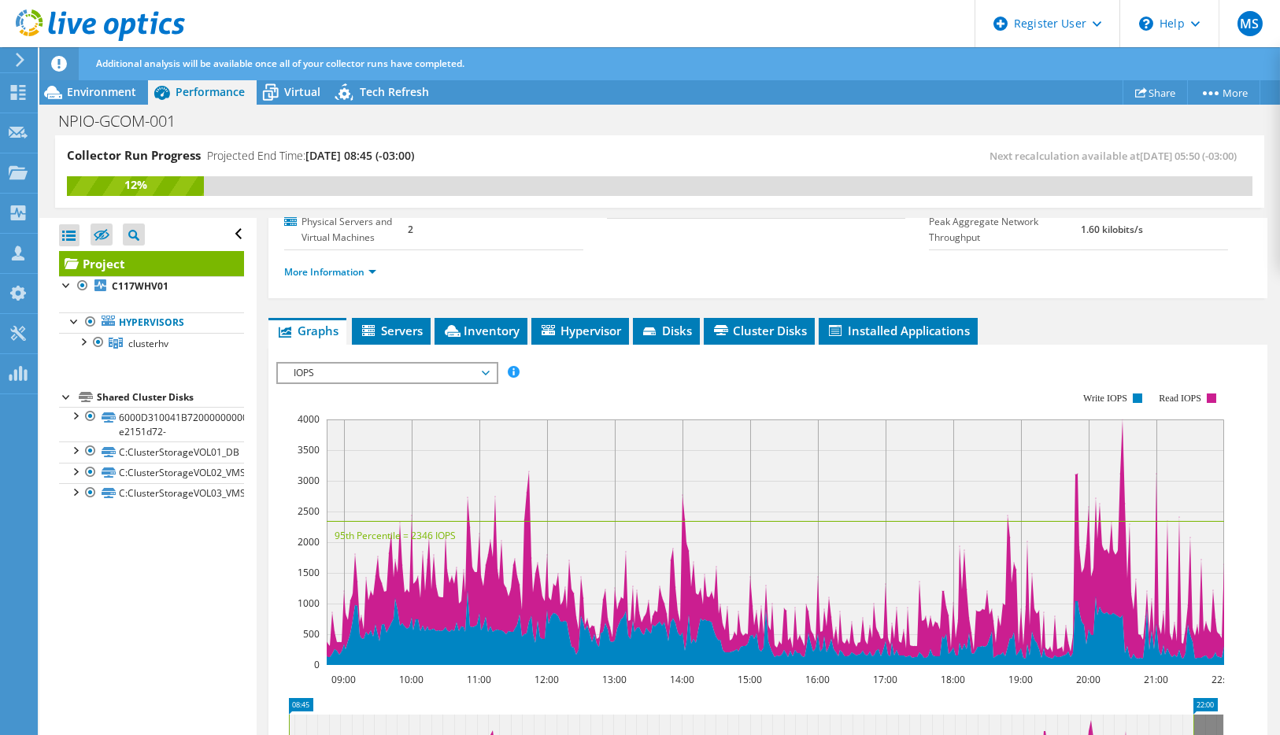
scroll to position [262, 0]
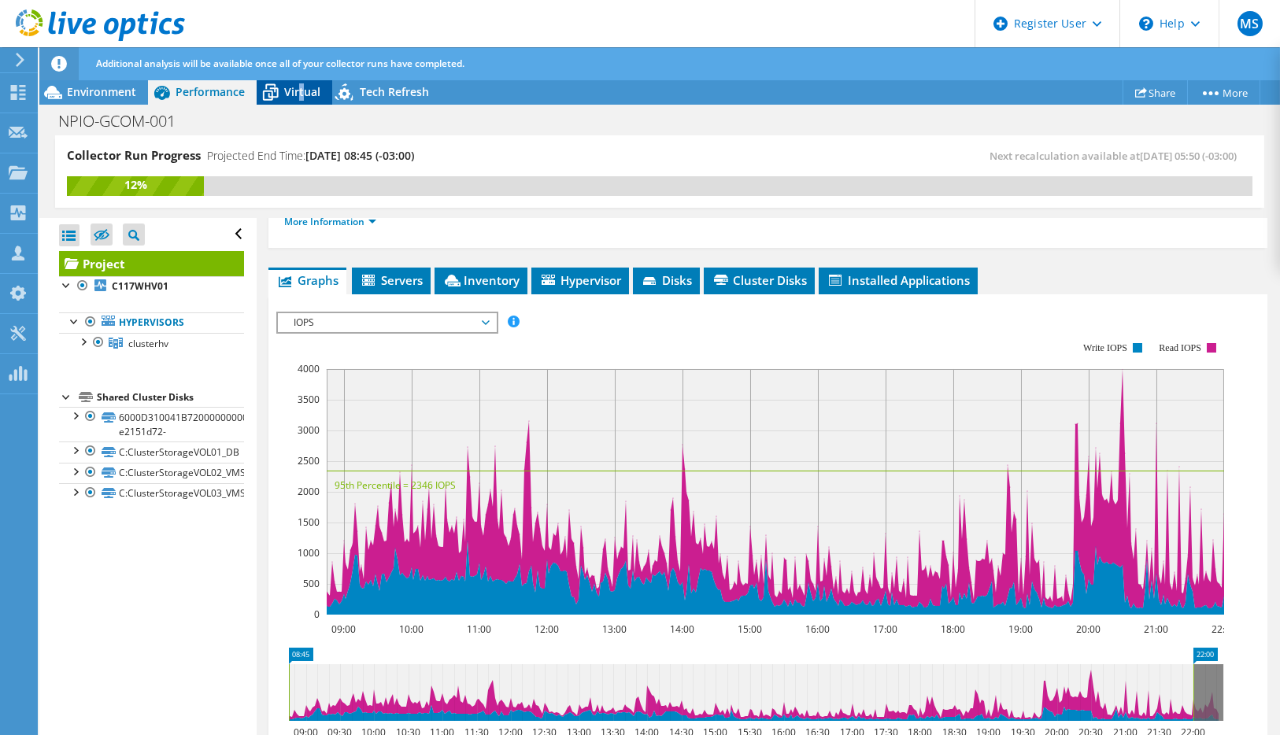
click at [302, 93] on span "Virtual" at bounding box center [302, 91] width 36 height 15
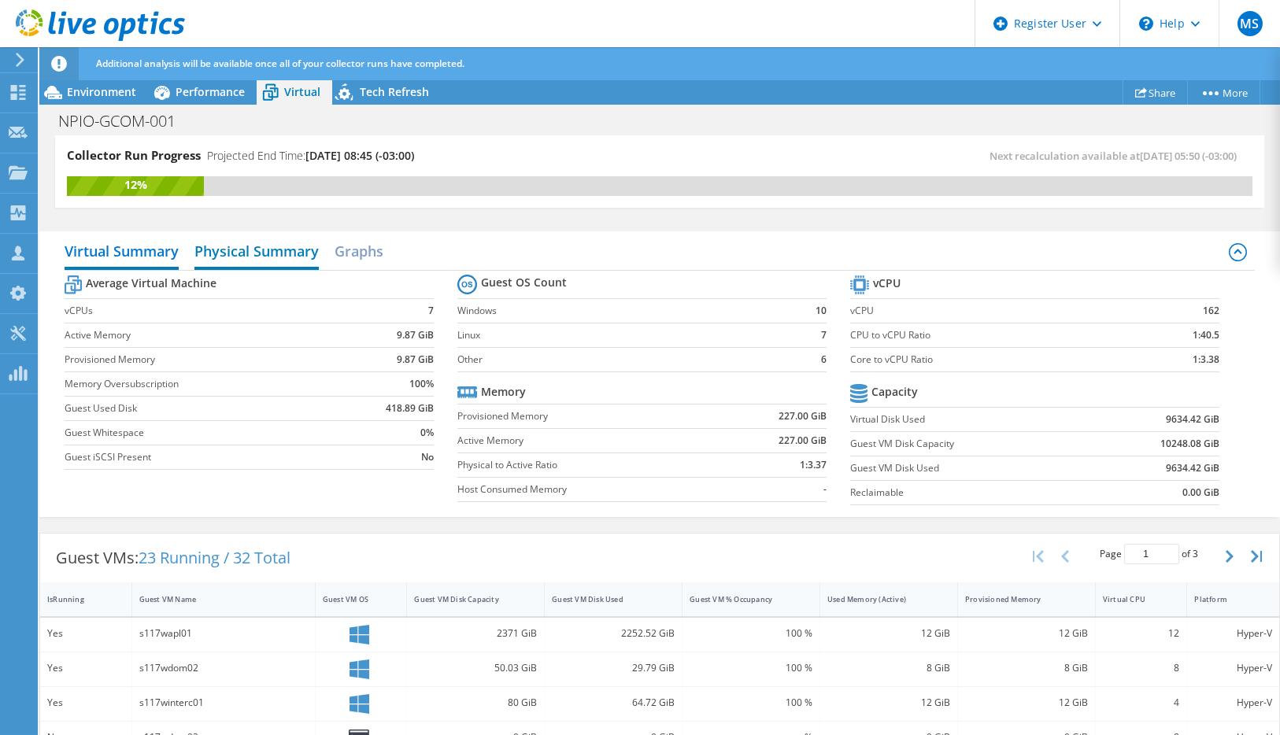
click at [232, 249] on h2 "Physical Summary" at bounding box center [256, 252] width 124 height 35
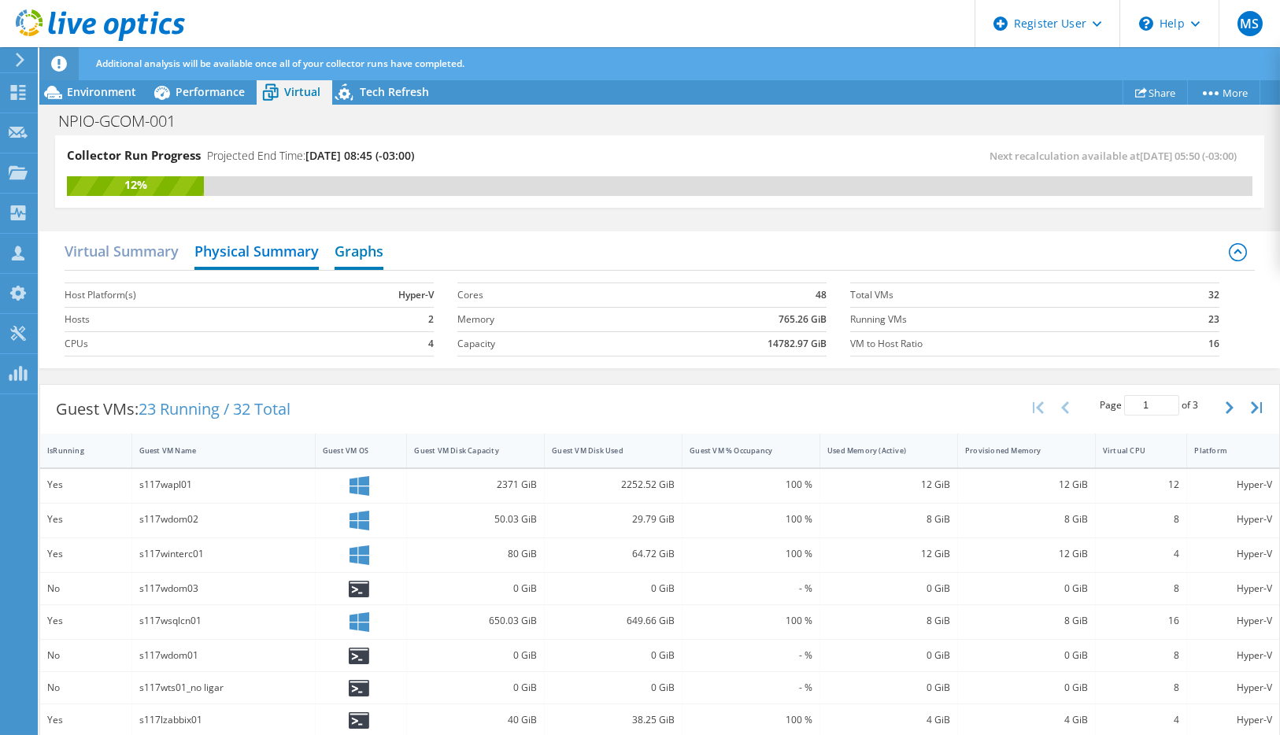
click at [369, 259] on h2 "Graphs" at bounding box center [358, 252] width 49 height 35
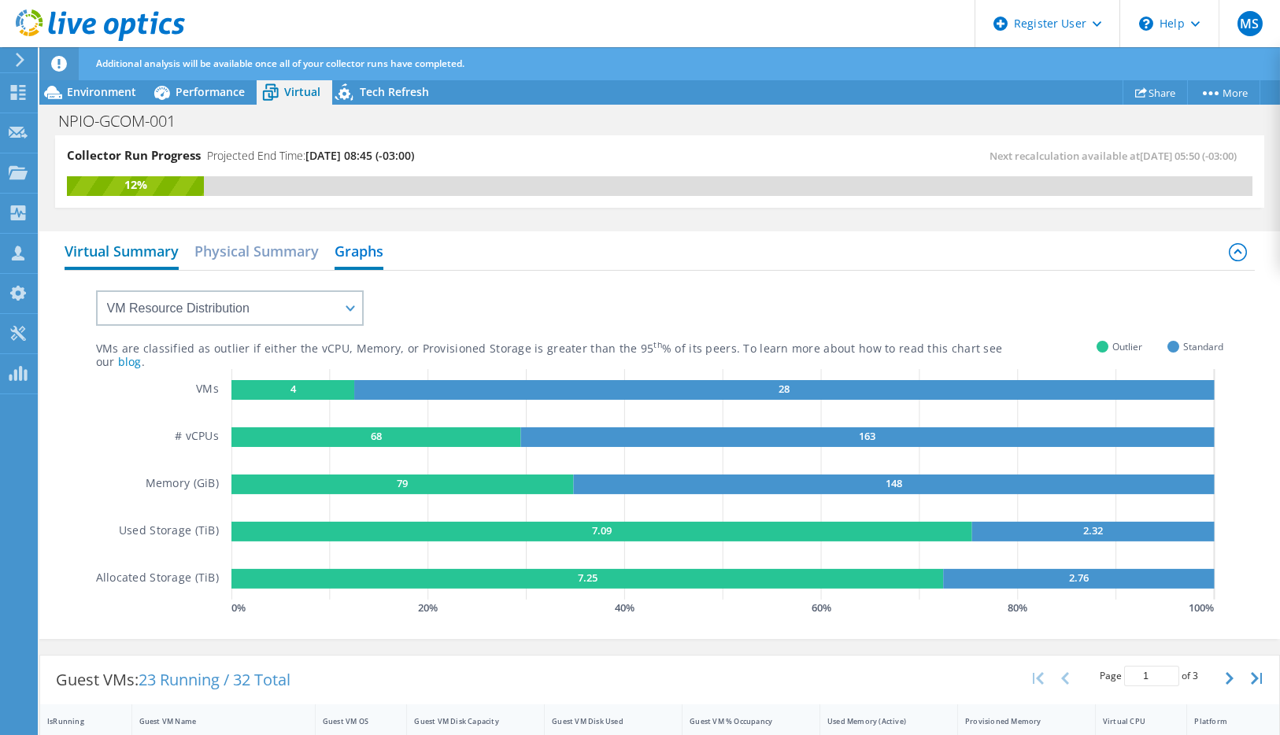
click at [121, 246] on h2 "Virtual Summary" at bounding box center [122, 252] width 114 height 35
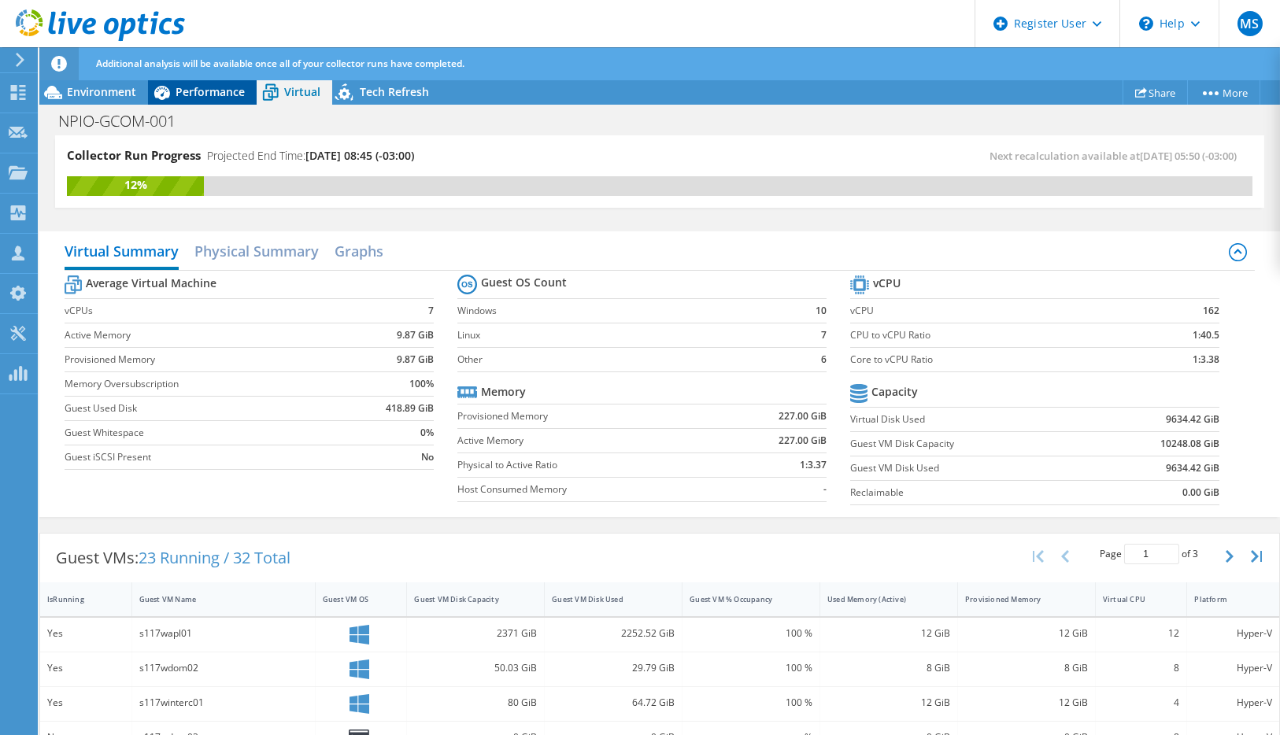
click at [209, 94] on span "Performance" at bounding box center [209, 91] width 69 height 15
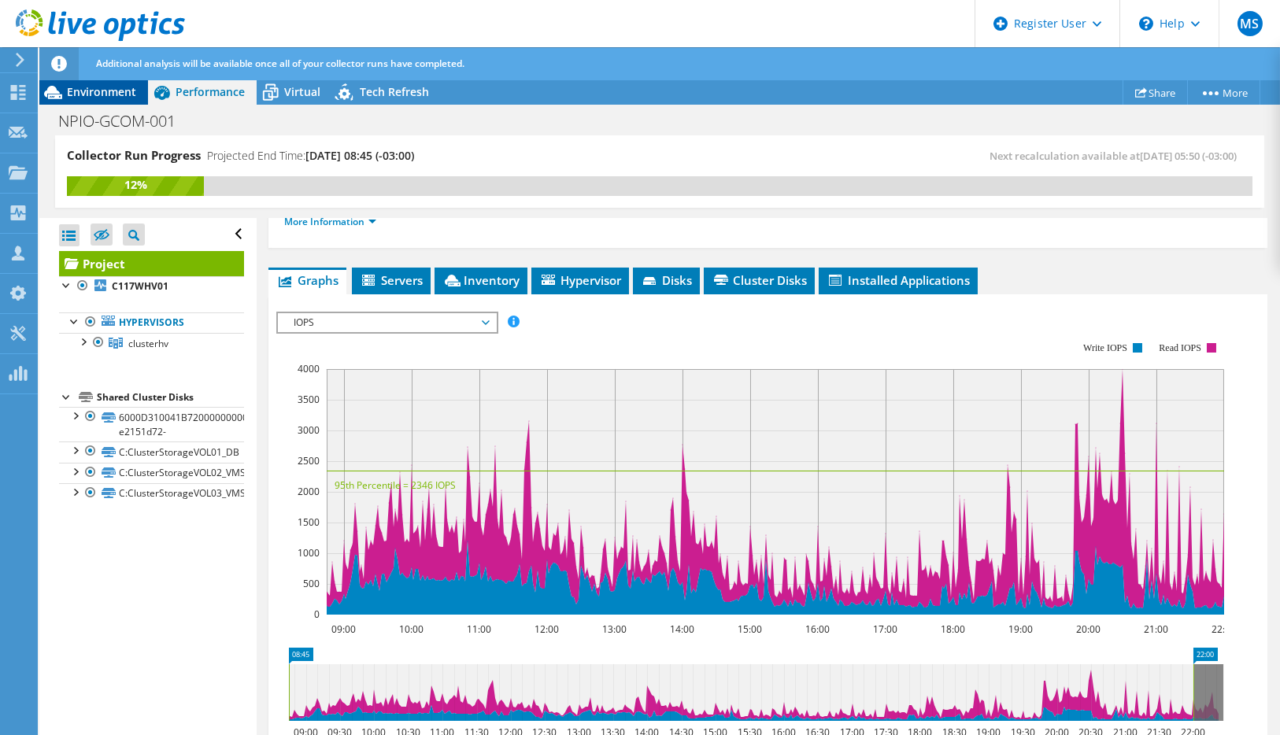
click at [112, 91] on span "Environment" at bounding box center [101, 91] width 69 height 15
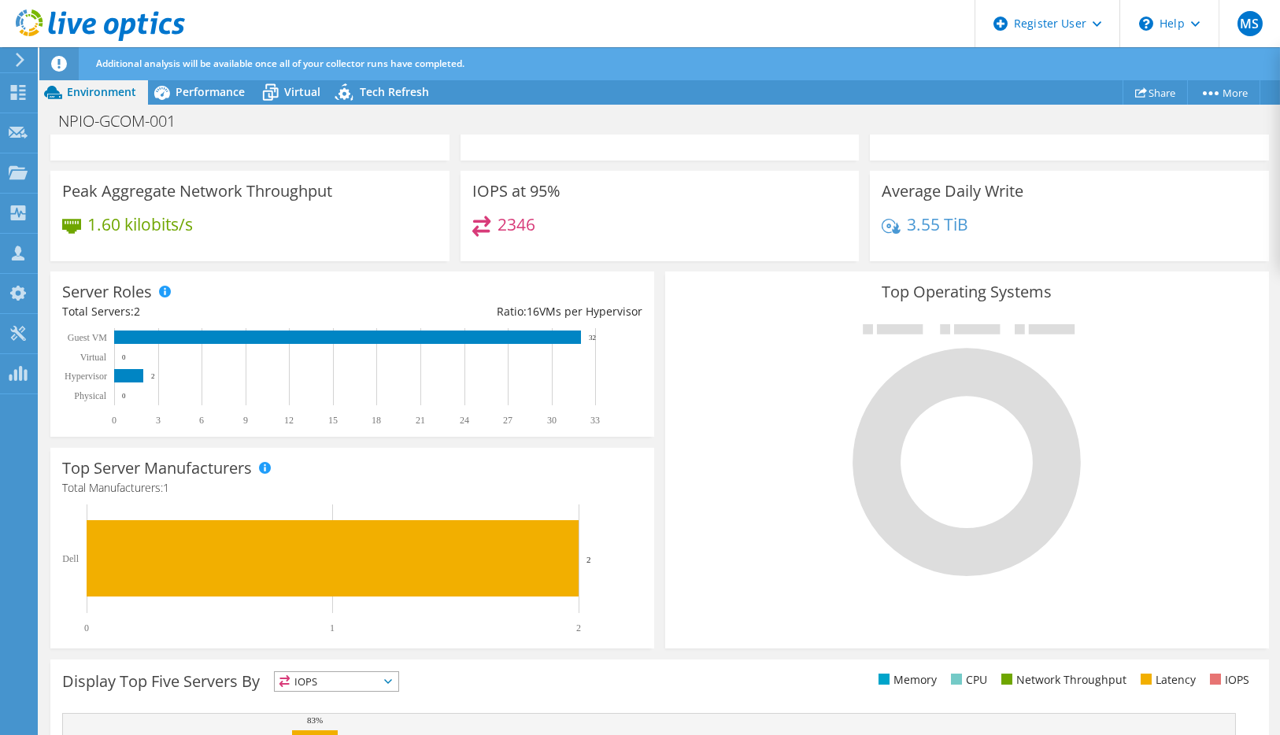
scroll to position [408, 0]
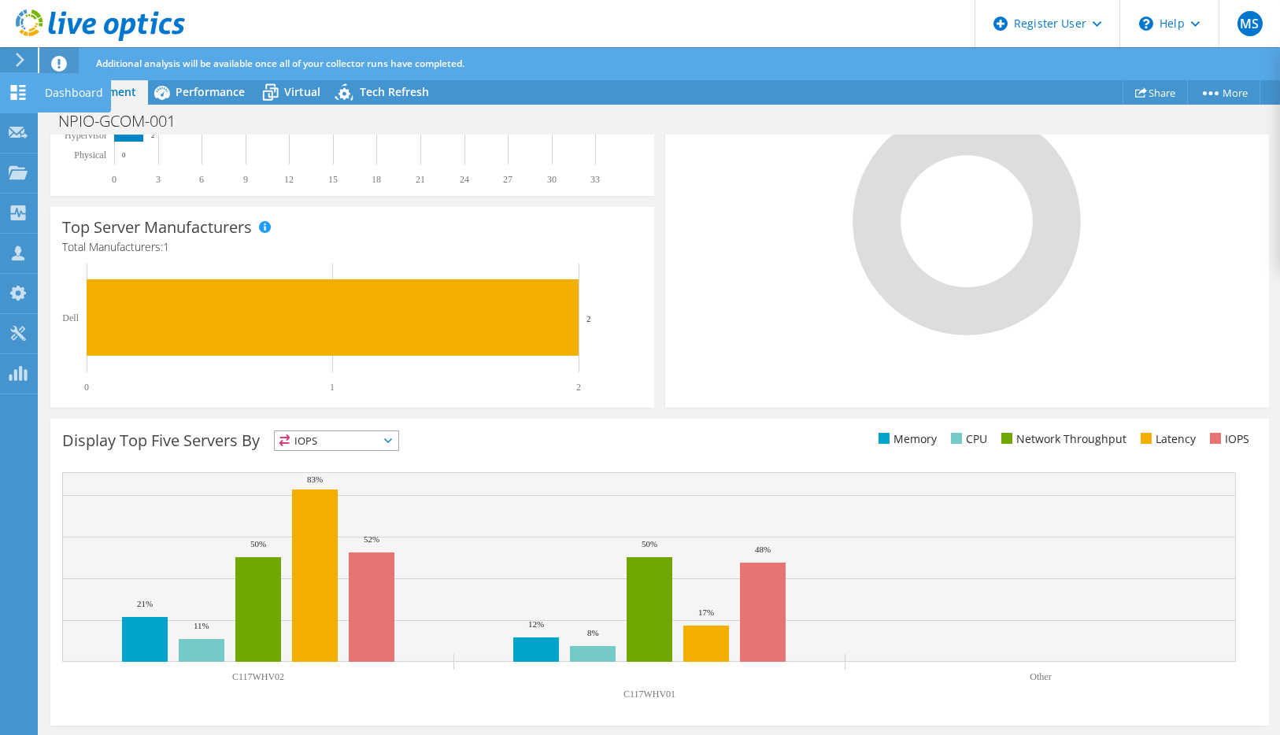
click at [54, 92] on div "Dashboard" at bounding box center [74, 92] width 74 height 39
